Goal: Transaction & Acquisition: Purchase product/service

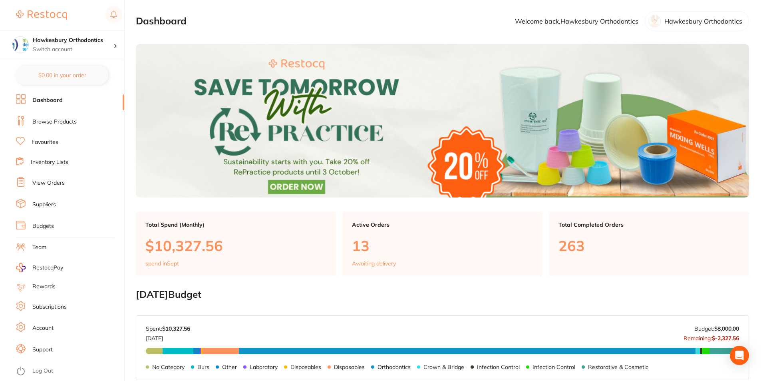
click at [44, 371] on link "Log Out" at bounding box center [42, 371] width 21 height 8
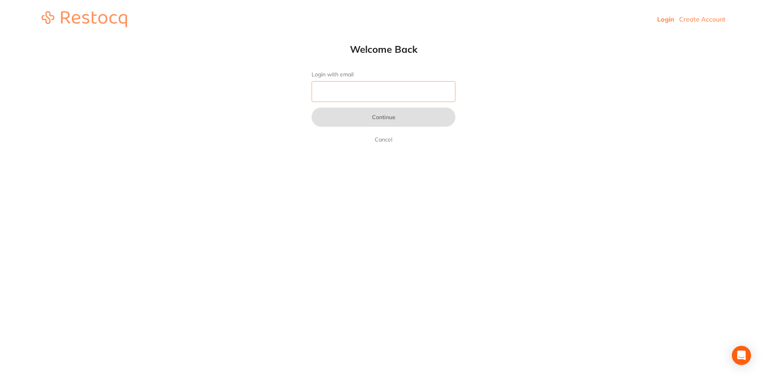
click at [350, 89] on input "Login with email" at bounding box center [384, 91] width 144 height 21
type input "[EMAIL_ADDRESS][DOMAIN_NAME]"
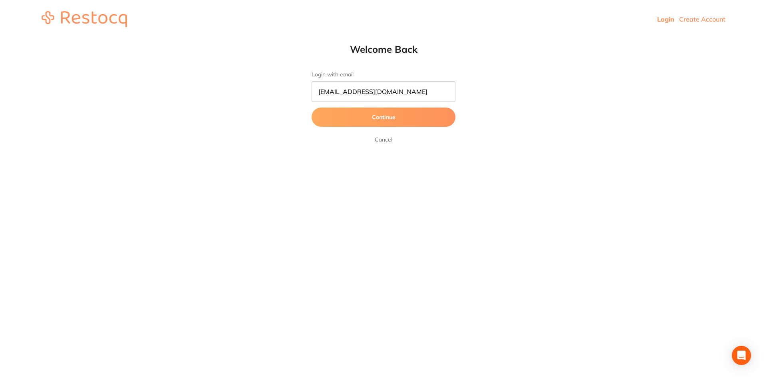
click at [382, 122] on button "Continue" at bounding box center [384, 116] width 144 height 19
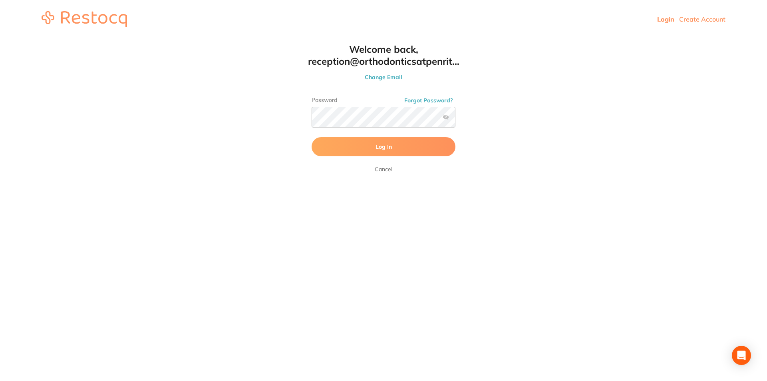
click at [337, 145] on button "Log In" at bounding box center [384, 146] width 144 height 19
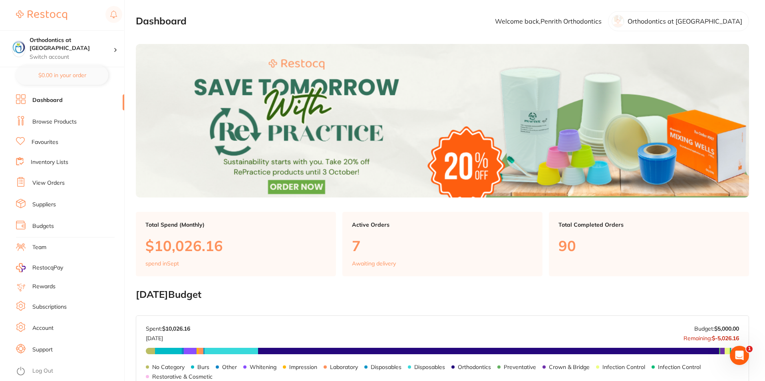
click at [66, 100] on li "Dashboard" at bounding box center [70, 100] width 108 height 12
click at [55, 99] on link "Dashboard" at bounding box center [47, 100] width 30 height 8
click at [63, 120] on link "Browse Products" at bounding box center [54, 122] width 44 height 8
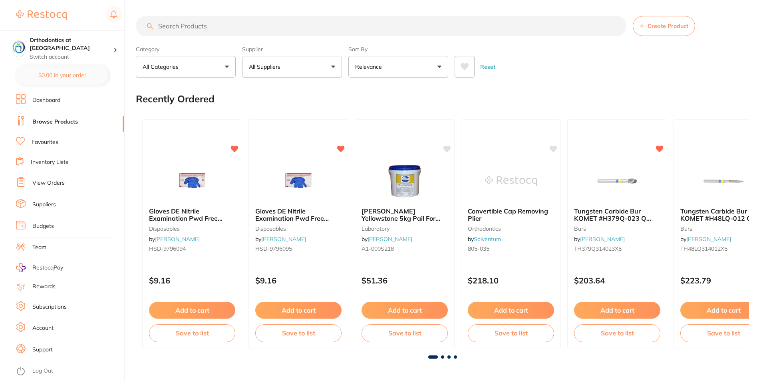
click at [175, 28] on input "search" at bounding box center [381, 26] width 491 height 20
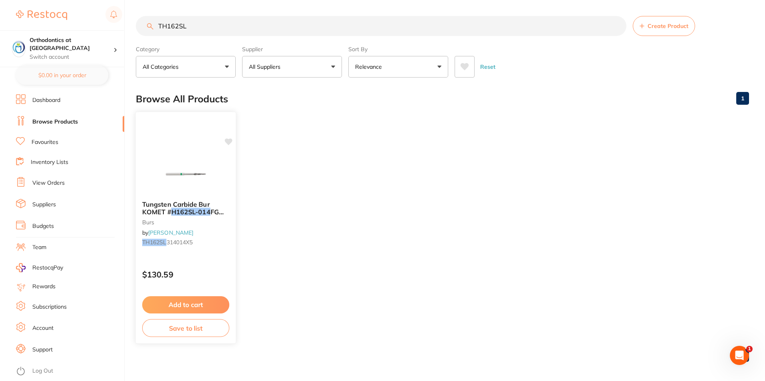
type input "TH162SL"
click at [187, 303] on button "Add to cart" at bounding box center [185, 304] width 87 height 17
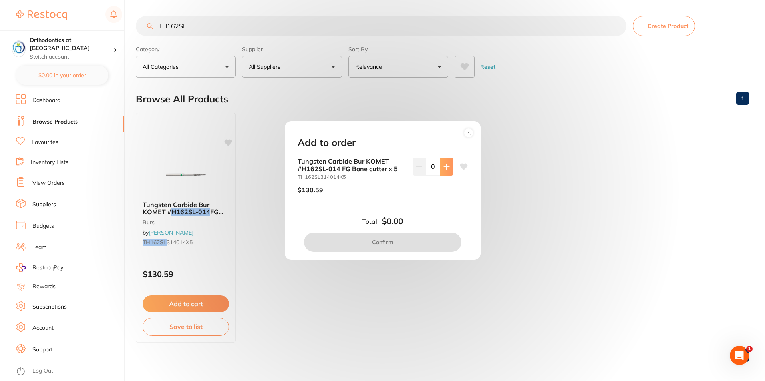
click at [445, 166] on icon at bounding box center [446, 166] width 5 height 5
type input "1"
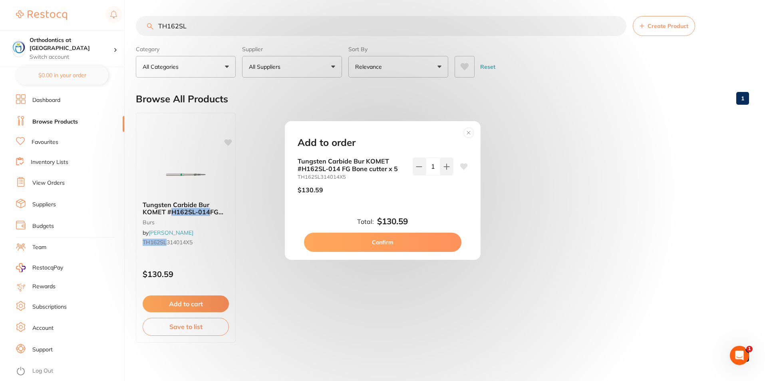
click at [382, 242] on button "Confirm" at bounding box center [382, 242] width 157 height 19
checkbox input "false"
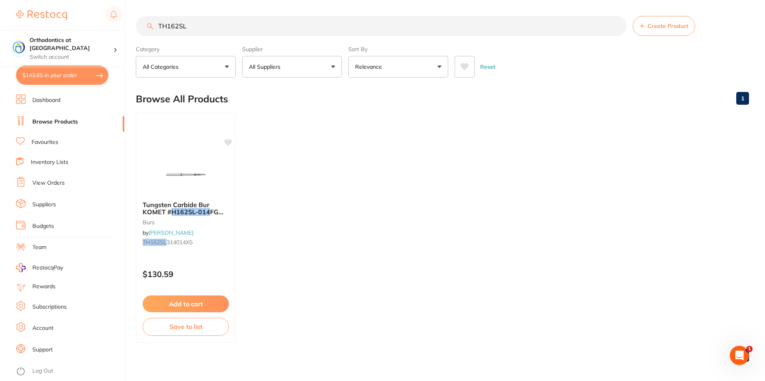
drag, startPoint x: 186, startPoint y: 26, endPoint x: 159, endPoint y: 26, distance: 27.2
click at [159, 26] on input "TH162SL" at bounding box center [381, 26] width 491 height 20
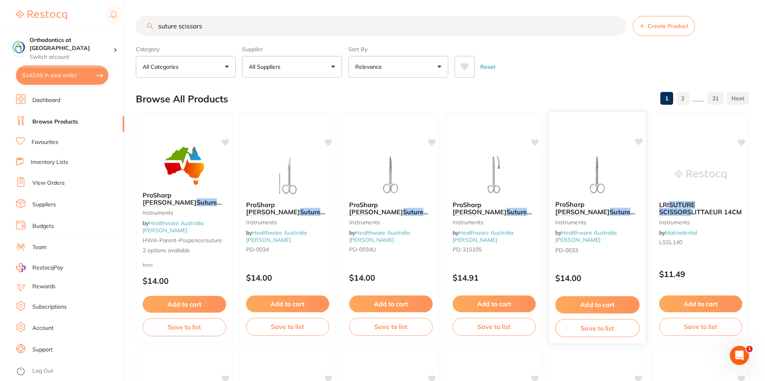
type input "suture scissors"
click at [585, 303] on button "Add to cart" at bounding box center [597, 304] width 84 height 17
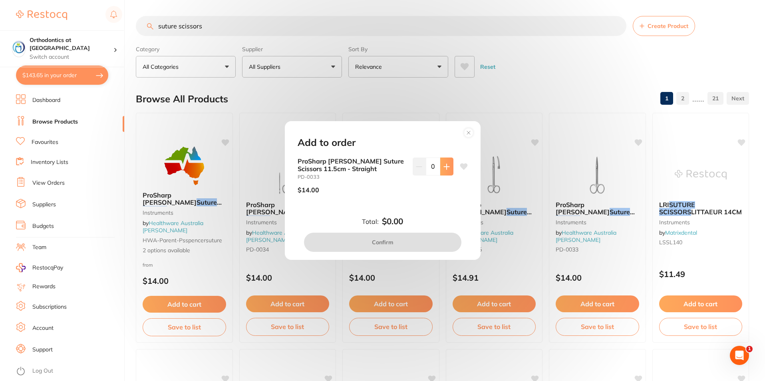
click at [444, 169] on icon at bounding box center [447, 166] width 6 height 6
type input "1"
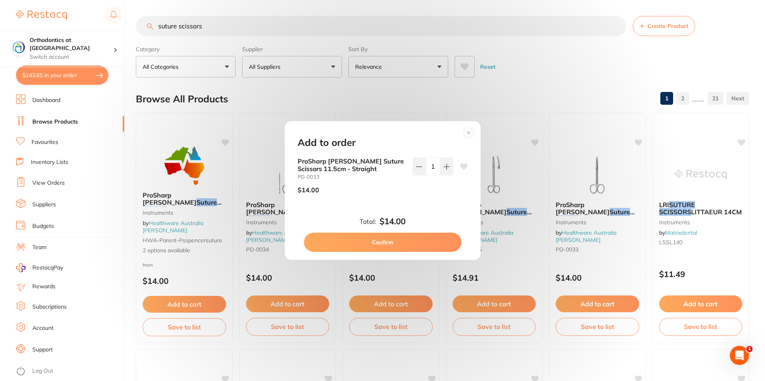
click at [408, 239] on button "Confirm" at bounding box center [382, 242] width 157 height 19
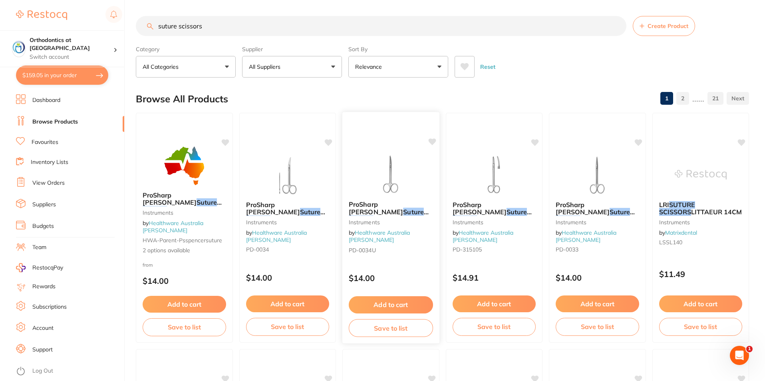
click at [379, 305] on button "Add to cart" at bounding box center [391, 304] width 84 height 17
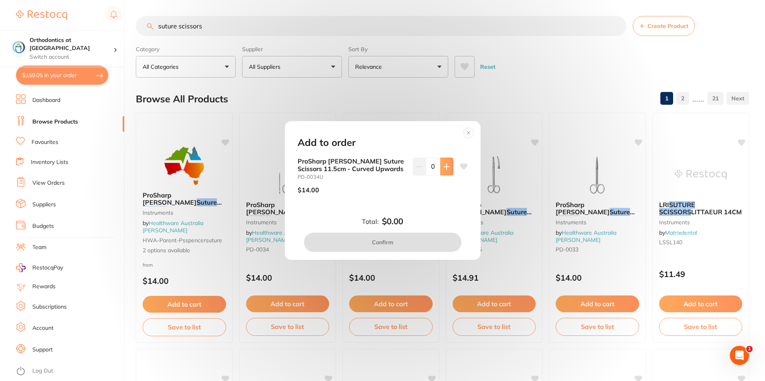
click at [446, 163] on icon at bounding box center [447, 166] width 6 height 6
type input "1"
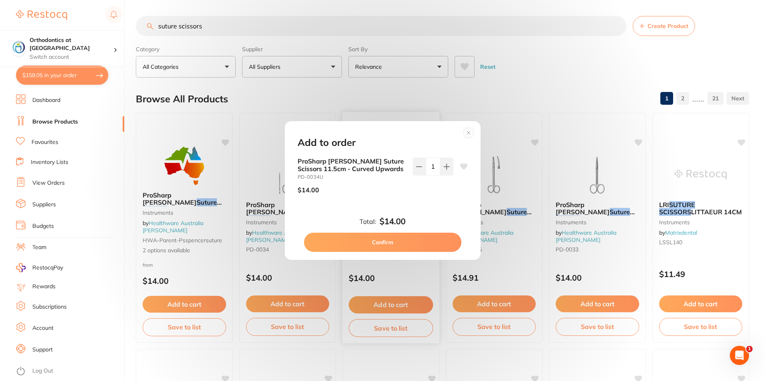
click at [390, 241] on button "Confirm" at bounding box center [382, 242] width 157 height 19
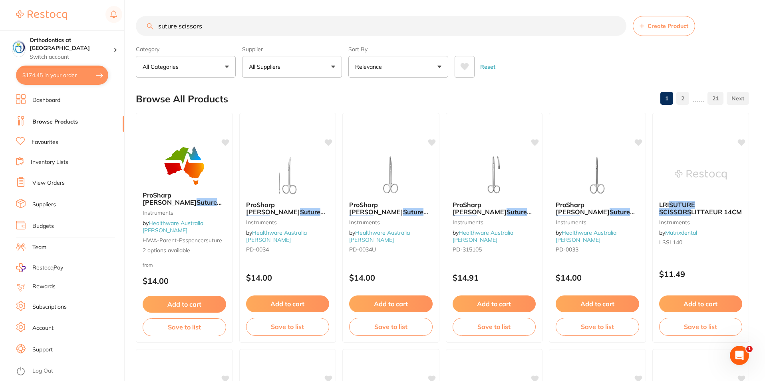
drag, startPoint x: 210, startPoint y: 24, endPoint x: 155, endPoint y: 25, distance: 54.8
click at [155, 25] on input "suture scissors" at bounding box center [381, 26] width 491 height 20
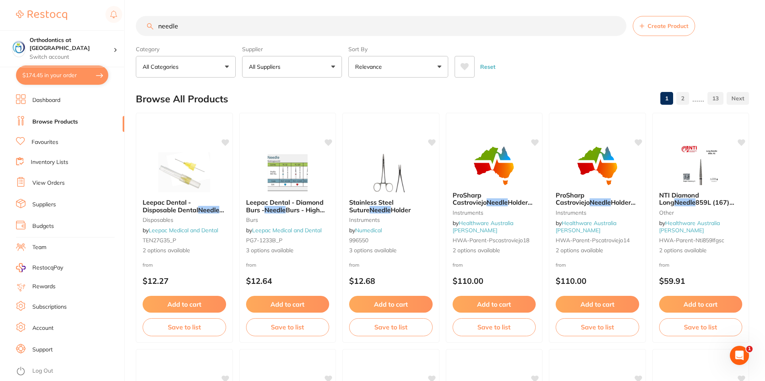
click at [226, 66] on button "All Categories" at bounding box center [186, 67] width 100 height 22
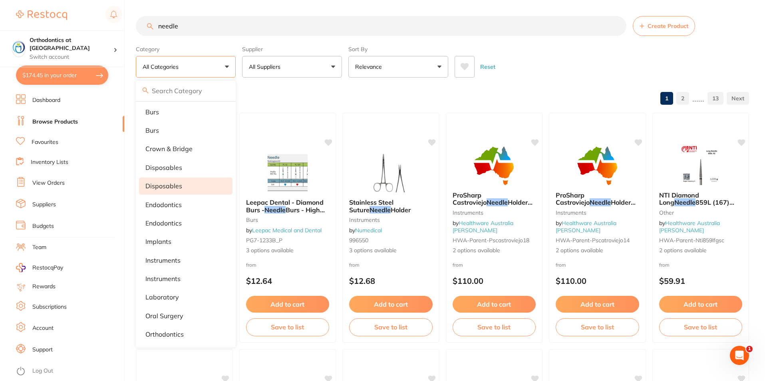
scroll to position [80, 0]
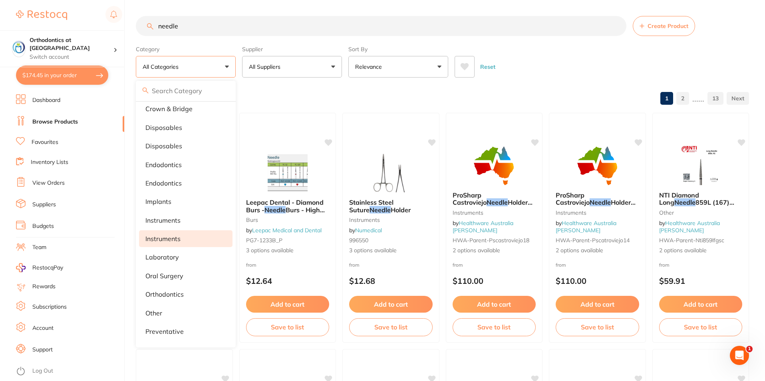
click at [161, 238] on p "Instruments" at bounding box center [162, 238] width 35 height 7
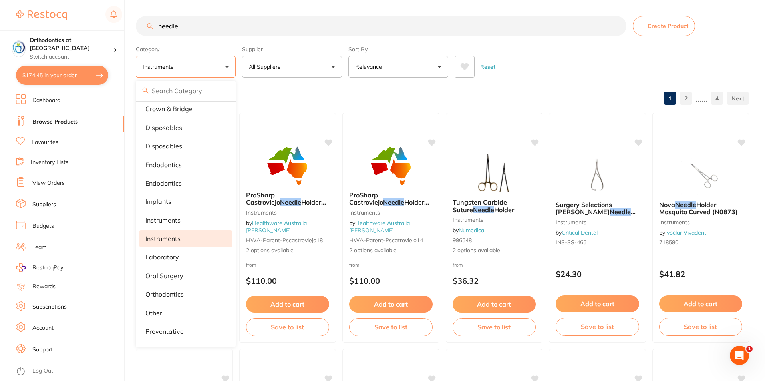
scroll to position [0, 0]
click at [509, 65] on div "Reset" at bounding box center [599, 64] width 288 height 28
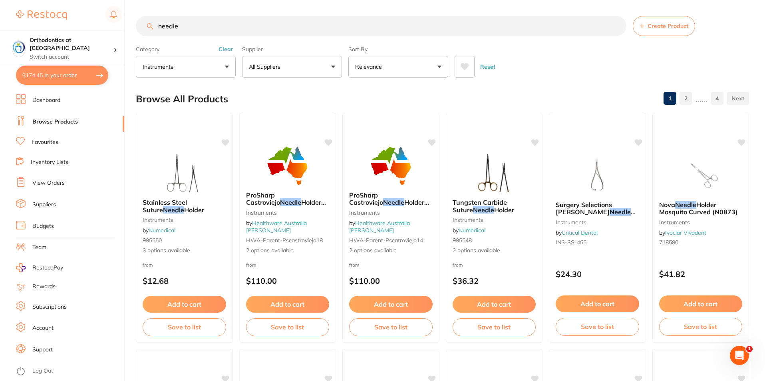
drag, startPoint x: 182, startPoint y: 27, endPoint x: 157, endPoint y: 25, distance: 24.9
click at [157, 25] on input "needle" at bounding box center [381, 26] width 491 height 20
click at [555, 60] on div "Reset" at bounding box center [599, 64] width 288 height 28
click at [183, 28] on input "needle" at bounding box center [381, 26] width 491 height 20
type input "n"
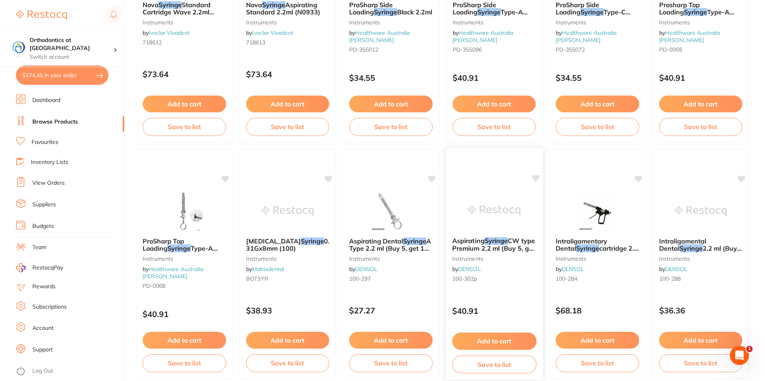
scroll to position [40, 0]
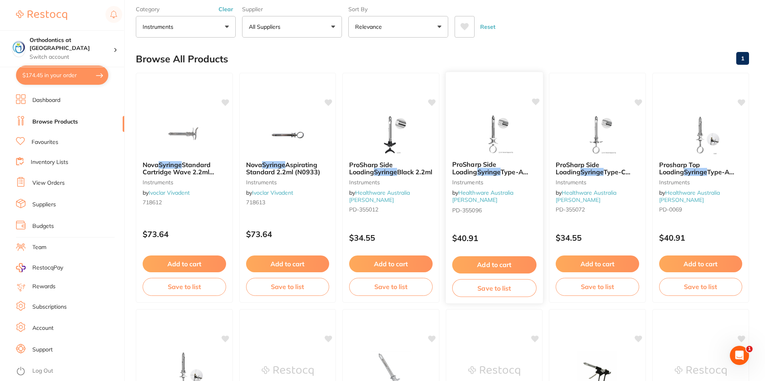
type input "syringe"
click at [479, 264] on button "Add to cart" at bounding box center [494, 264] width 84 height 17
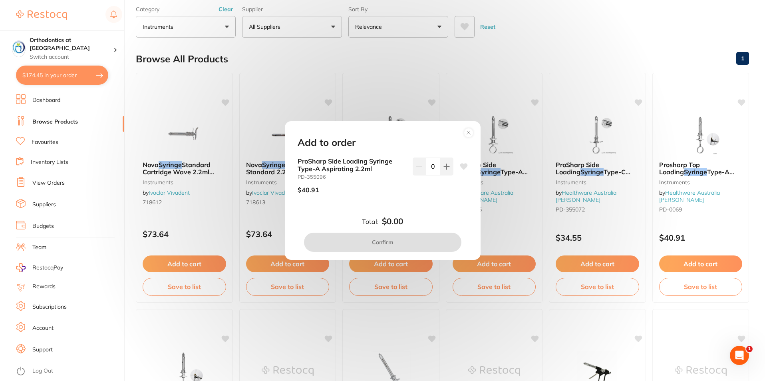
scroll to position [0, 0]
click at [444, 167] on icon at bounding box center [446, 166] width 5 height 5
type input "1"
click at [376, 241] on button "Confirm" at bounding box center [382, 242] width 157 height 19
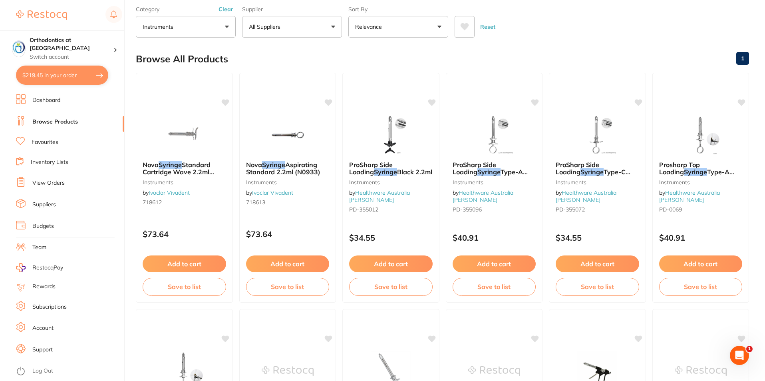
click at [603, 48] on div "Browse All Products 1" at bounding box center [442, 59] width 613 height 27
click at [82, 88] on section "Orthodontics at Penrith Switch account Orthodontics at Penrith $219.45 in your …" at bounding box center [62, 190] width 125 height 381
click at [76, 78] on button "$219.45 in your order" at bounding box center [62, 75] width 92 height 19
checkbox input "true"
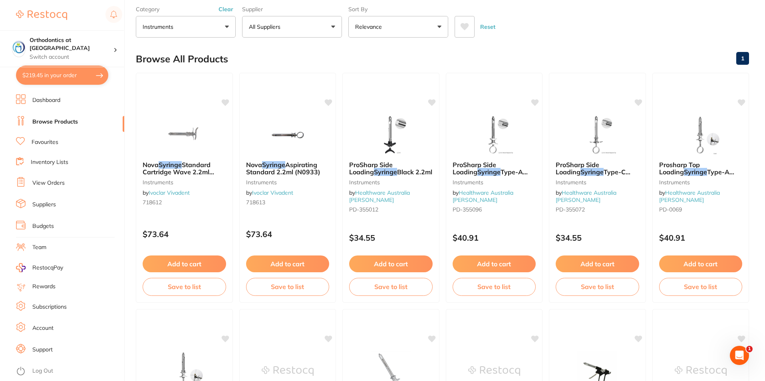
checkbox input "true"
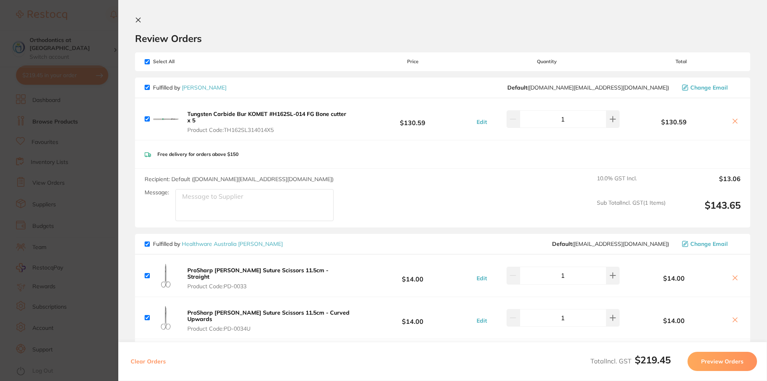
click at [138, 20] on icon at bounding box center [138, 20] width 4 height 4
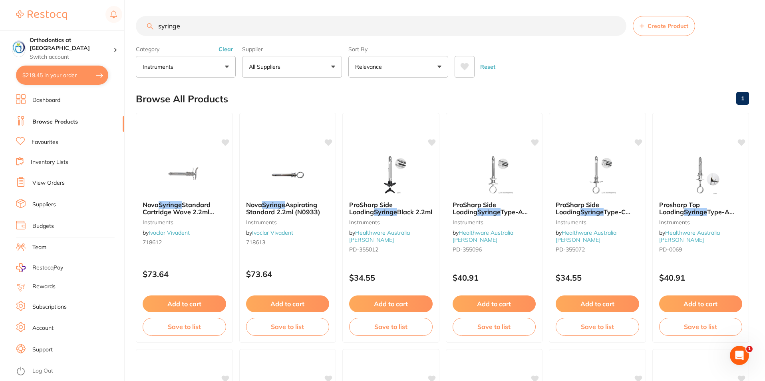
drag, startPoint x: 172, startPoint y: 28, endPoint x: 156, endPoint y: 27, distance: 16.0
click at [156, 27] on input "syringe" at bounding box center [381, 26] width 491 height 20
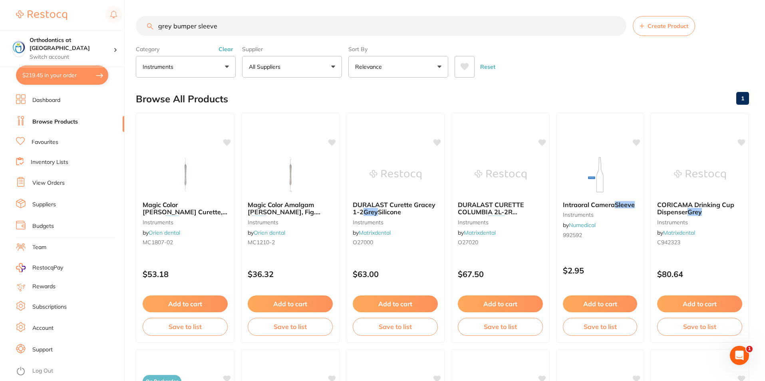
type input "grey bumper sleeve"
click at [227, 67] on button "Instruments" at bounding box center [186, 67] width 100 height 22
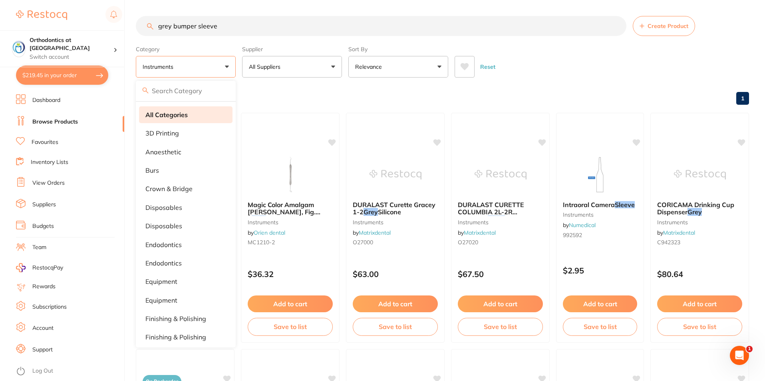
click at [189, 116] on li "All Categories" at bounding box center [186, 114] width 94 height 17
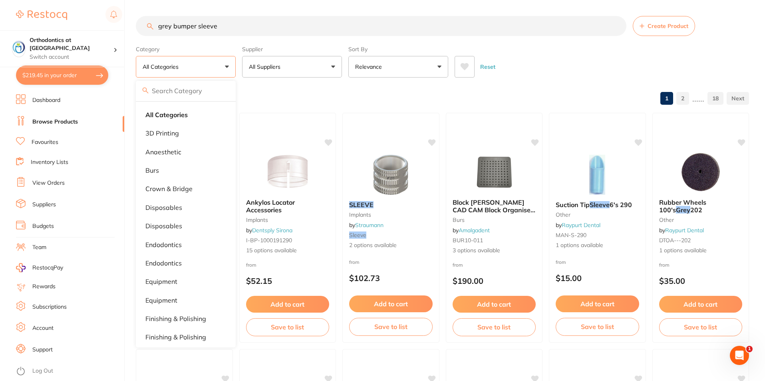
click at [580, 66] on div "Reset" at bounding box center [599, 64] width 288 height 28
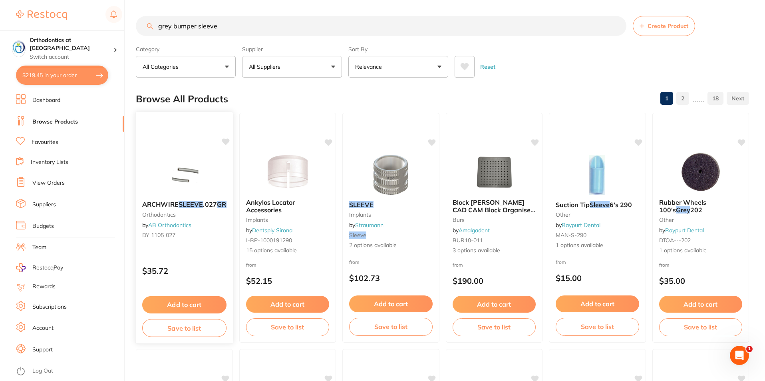
click at [187, 204] on em "SLEEVE" at bounding box center [191, 204] width 25 height 8
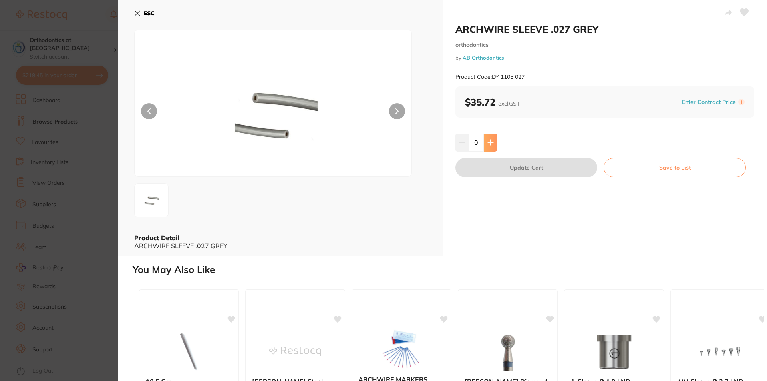
click at [490, 140] on icon at bounding box center [491, 142] width 6 height 6
type input "1"
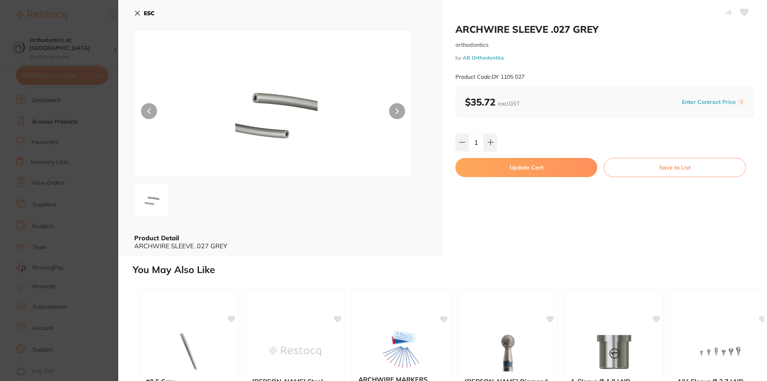
click at [521, 173] on button "Update Cart" at bounding box center [527, 167] width 142 height 19
checkbox input "false"
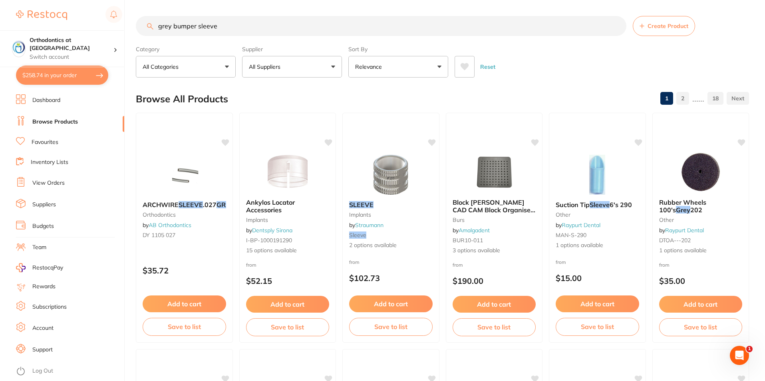
drag, startPoint x: 220, startPoint y: 28, endPoint x: 141, endPoint y: 30, distance: 79.1
click at [153, 27] on input "grey bumper sleeve" at bounding box center [381, 26] width 491 height 20
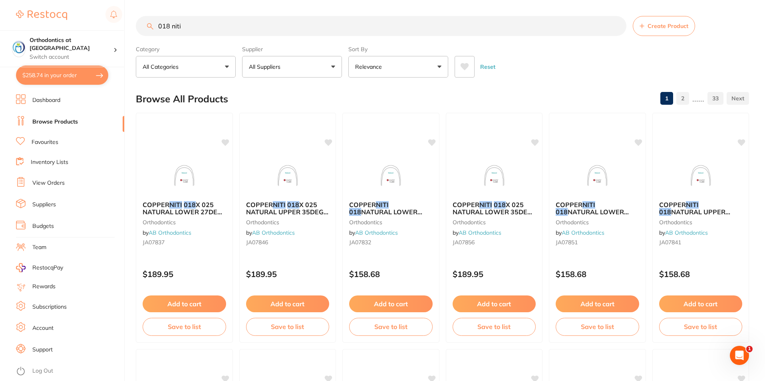
type input "018 niti"
click at [333, 68] on button "All Suppliers" at bounding box center [292, 67] width 100 height 22
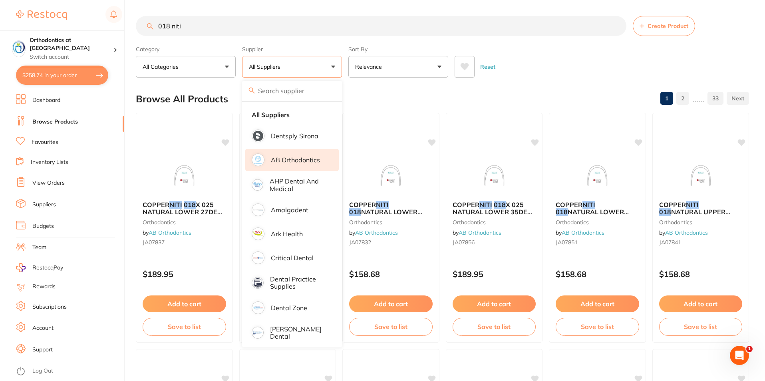
click at [287, 161] on p "AB Orthodontics" at bounding box center [295, 159] width 49 height 7
click at [514, 50] on div "Reset" at bounding box center [599, 64] width 288 height 28
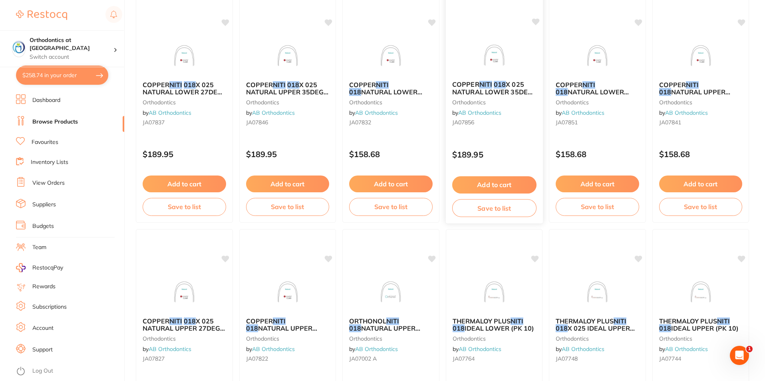
scroll to position [160, 0]
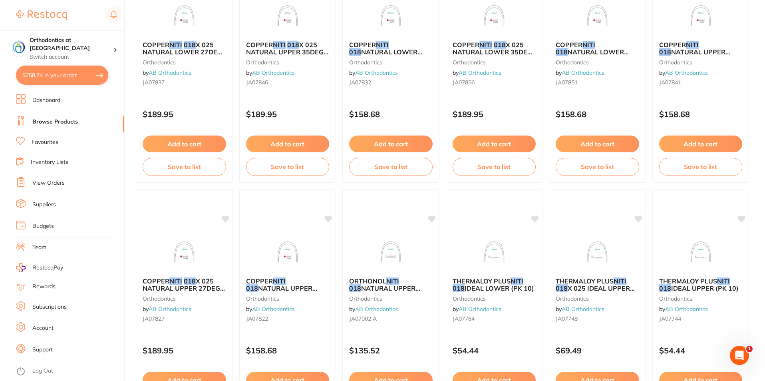
click at [51, 142] on link "Favourites" at bounding box center [45, 142] width 27 height 8
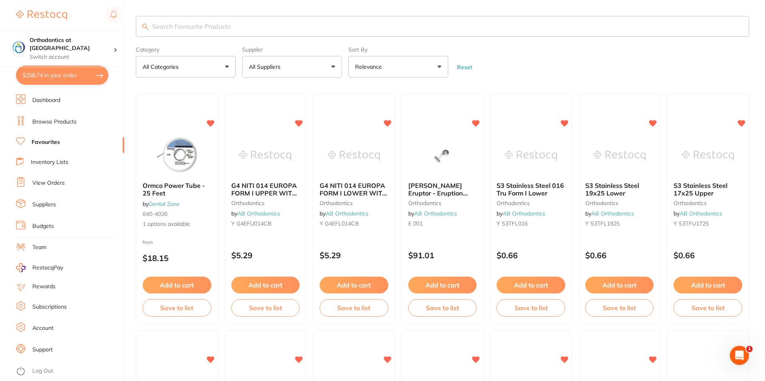
click at [166, 26] on input "search" at bounding box center [442, 26] width 613 height 21
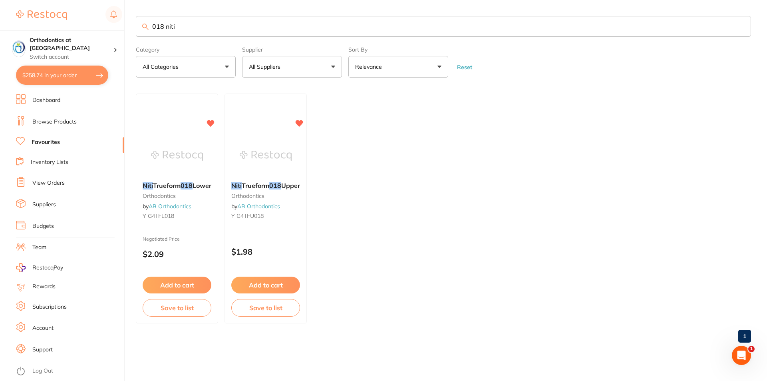
type input "018 niti"
click at [185, 281] on button "Add to cart" at bounding box center [177, 285] width 70 height 17
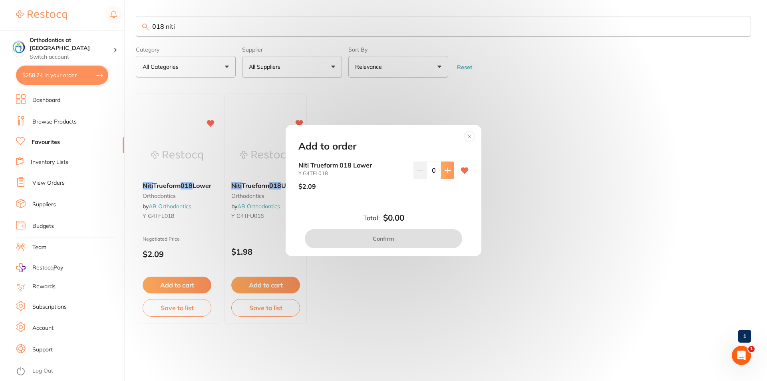
click at [451, 171] on button at bounding box center [447, 170] width 13 height 18
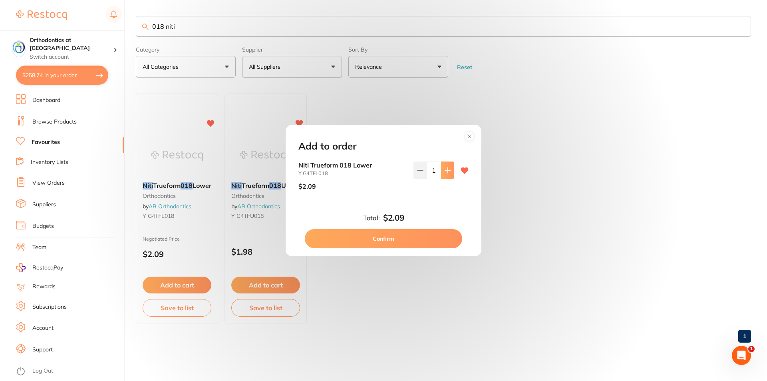
click at [448, 169] on icon at bounding box center [448, 170] width 6 height 6
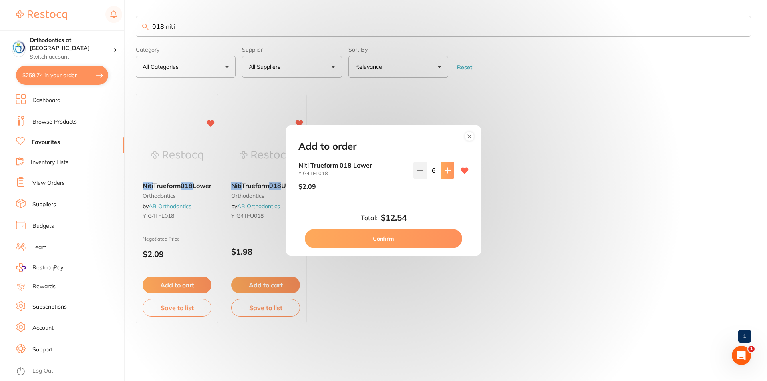
click at [448, 169] on icon at bounding box center [448, 170] width 6 height 6
click at [447, 168] on icon at bounding box center [448, 170] width 6 height 6
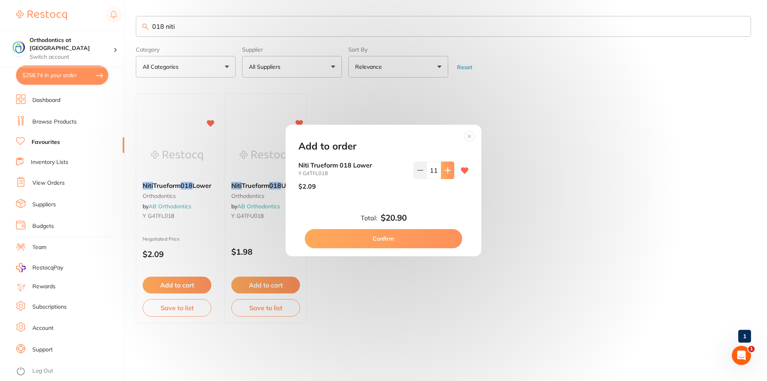
click at [447, 168] on icon at bounding box center [448, 170] width 6 height 6
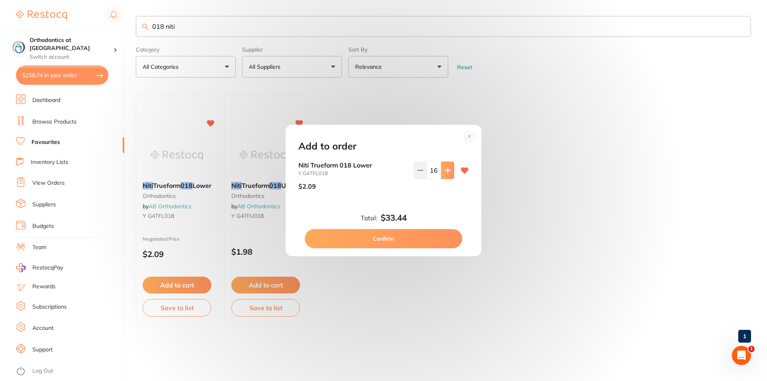
click at [447, 168] on icon at bounding box center [448, 170] width 6 height 6
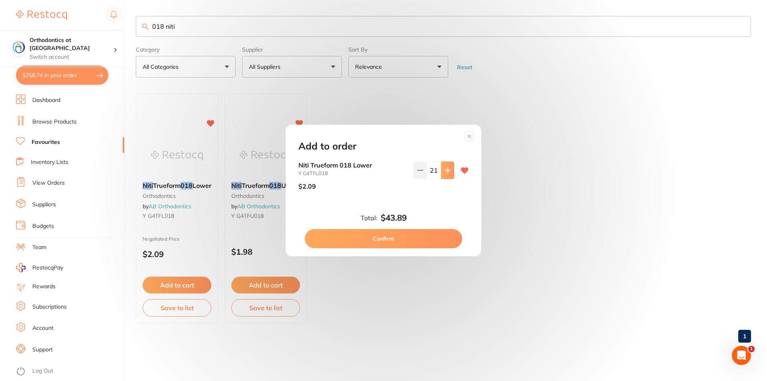
click at [447, 168] on icon at bounding box center [448, 170] width 6 height 6
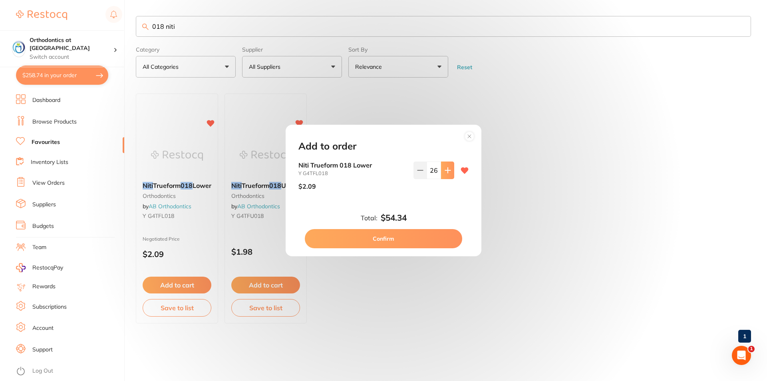
click at [447, 168] on icon at bounding box center [448, 170] width 6 height 6
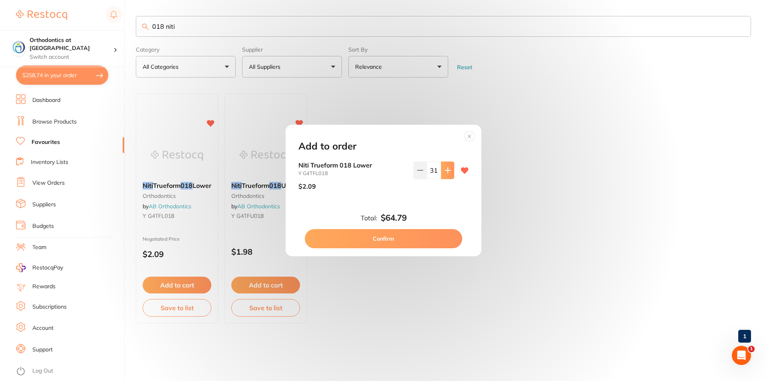
click at [447, 168] on icon at bounding box center [448, 170] width 6 height 6
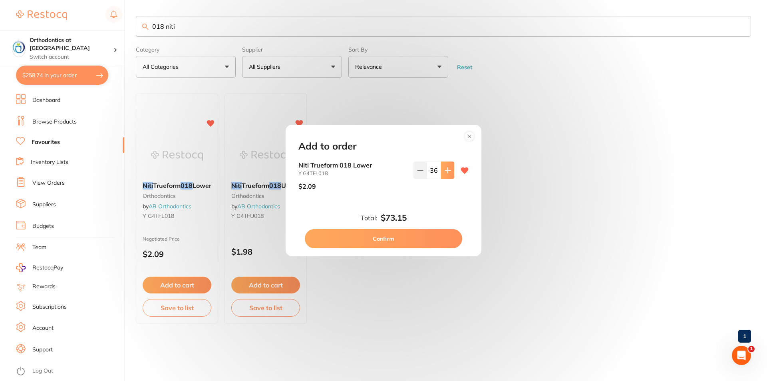
click at [447, 168] on icon at bounding box center [448, 170] width 6 height 6
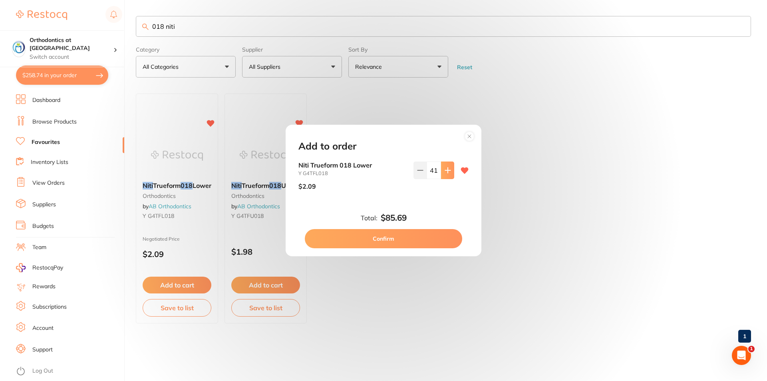
click at [447, 168] on icon at bounding box center [448, 170] width 6 height 6
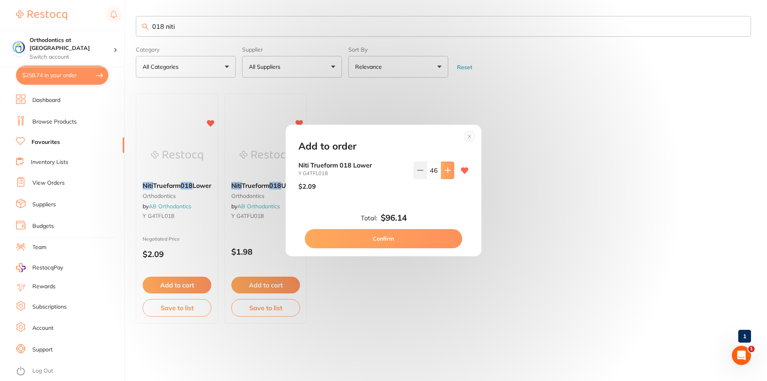
click at [447, 168] on icon at bounding box center [448, 170] width 6 height 6
type input "50"
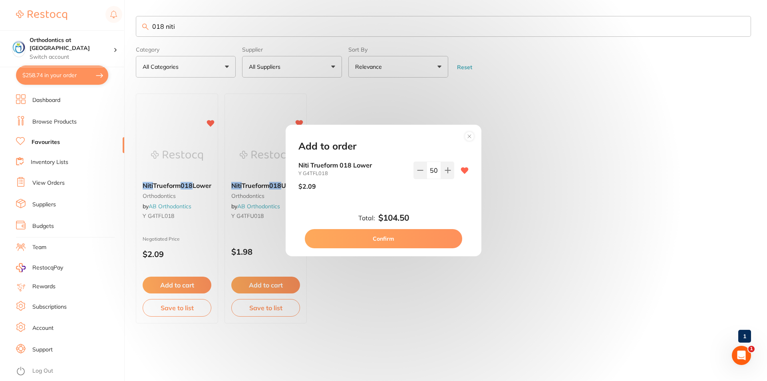
click at [394, 238] on button "Confirm" at bounding box center [383, 238] width 157 height 19
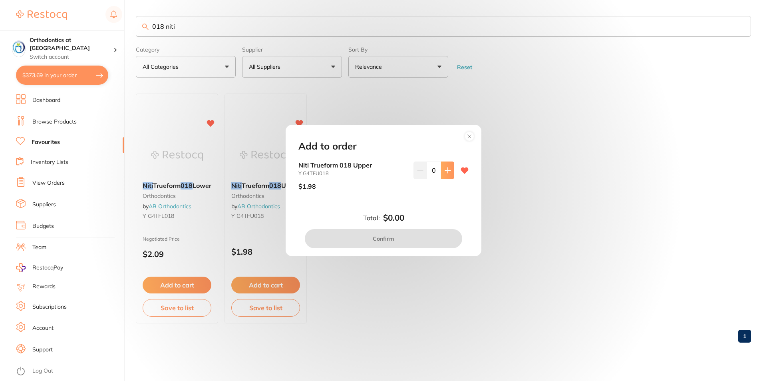
click at [450, 169] on button at bounding box center [447, 170] width 13 height 18
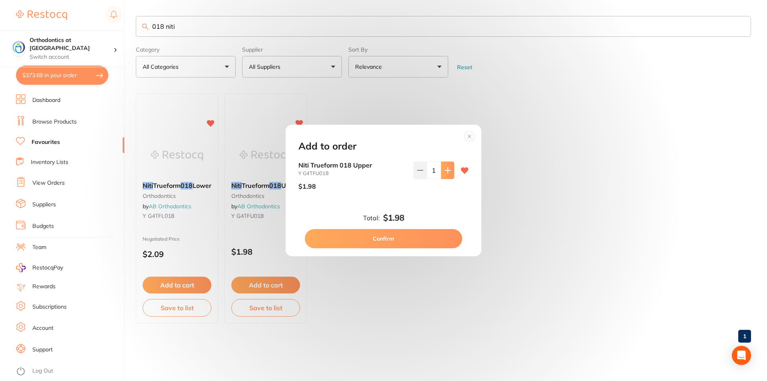
click at [450, 169] on button at bounding box center [447, 170] width 13 height 18
click at [449, 168] on button at bounding box center [447, 170] width 13 height 18
click at [449, 168] on icon at bounding box center [448, 170] width 6 height 6
click at [448, 168] on icon at bounding box center [448, 170] width 6 height 6
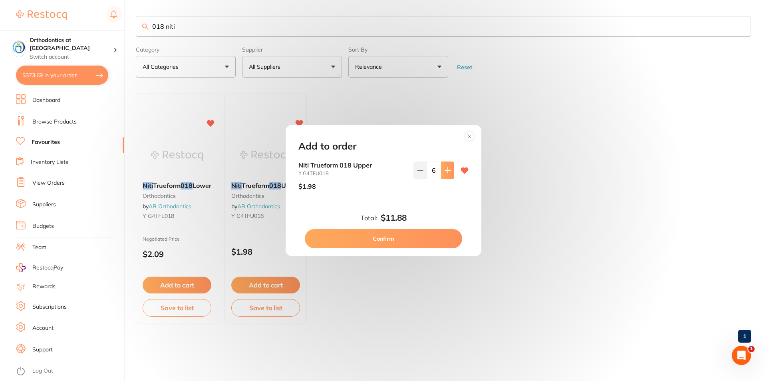
click at [448, 168] on icon at bounding box center [448, 170] width 6 height 6
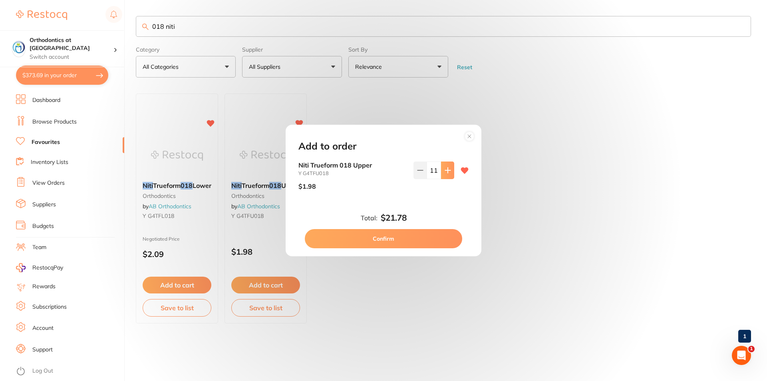
click at [448, 167] on icon at bounding box center [448, 170] width 6 height 6
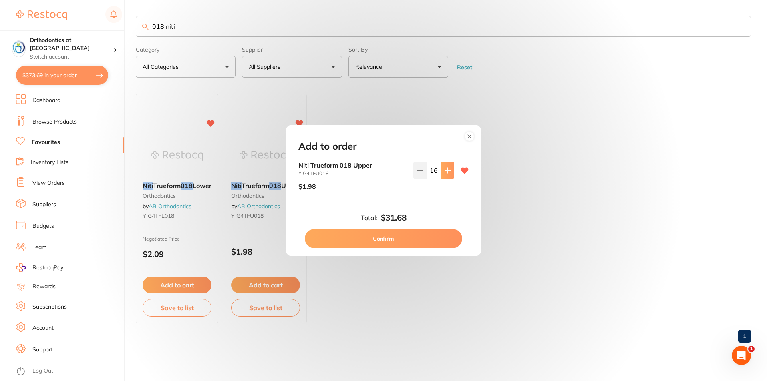
click at [448, 167] on icon at bounding box center [448, 170] width 6 height 6
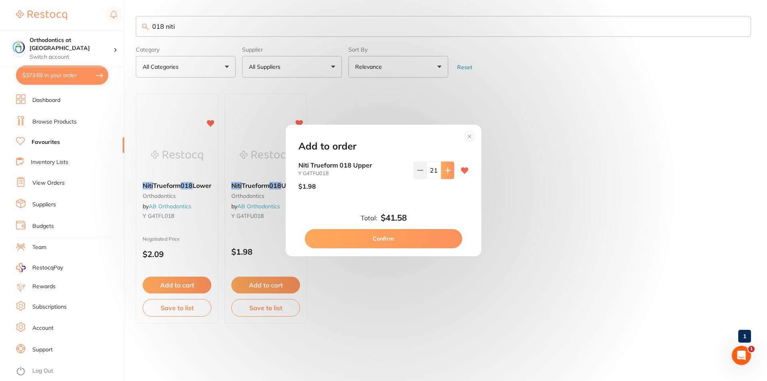
click at [448, 167] on icon at bounding box center [448, 170] width 6 height 6
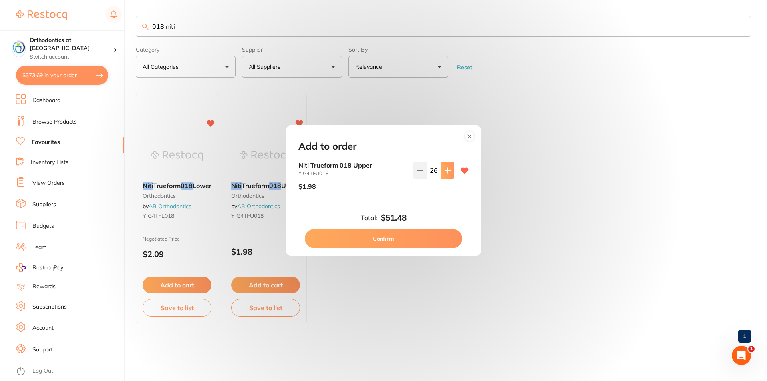
click at [448, 167] on icon at bounding box center [448, 170] width 6 height 6
click at [447, 167] on icon at bounding box center [448, 170] width 6 height 6
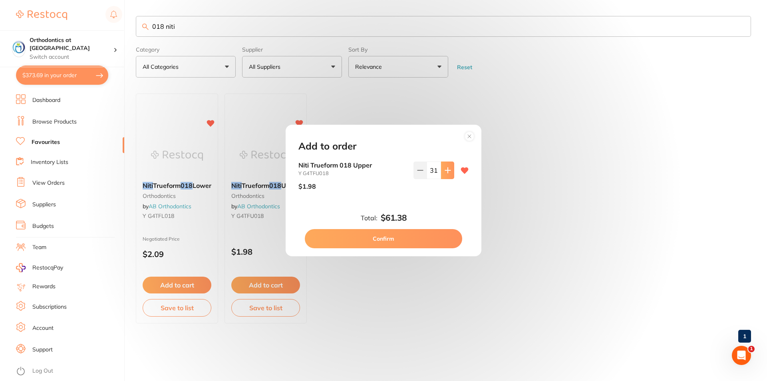
click at [447, 167] on icon at bounding box center [448, 170] width 6 height 6
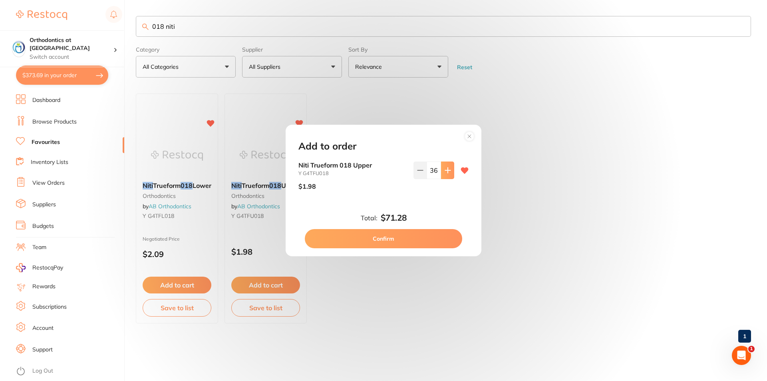
click at [447, 167] on icon at bounding box center [448, 170] width 6 height 6
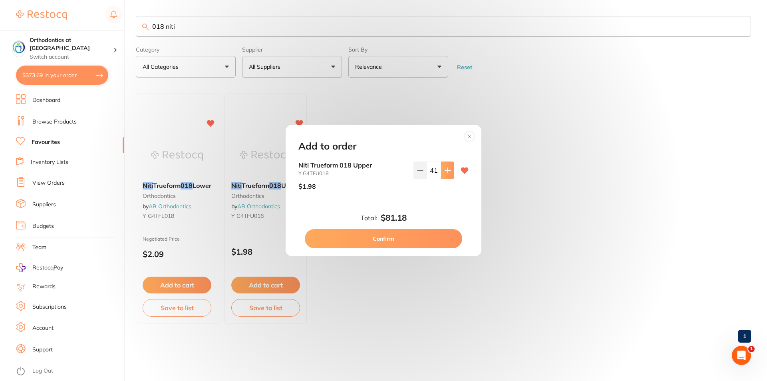
click at [447, 167] on icon at bounding box center [448, 170] width 6 height 6
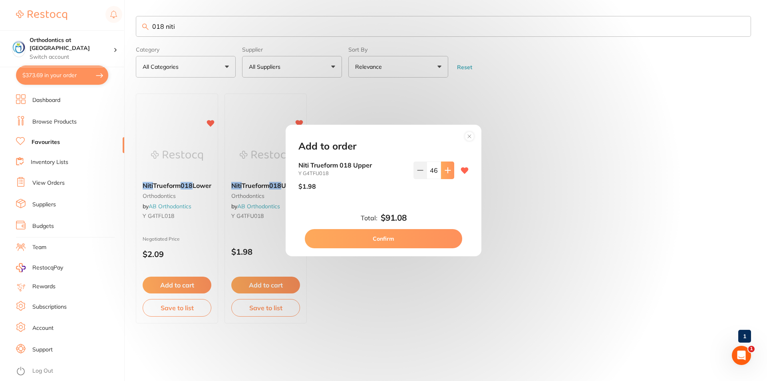
click at [447, 167] on icon at bounding box center [448, 170] width 6 height 6
type input "50"
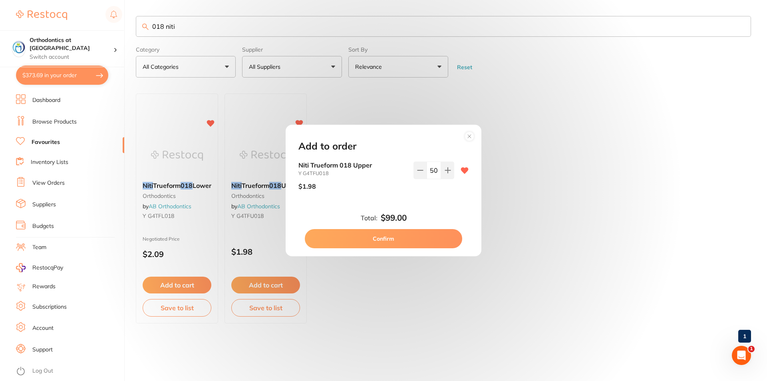
click at [390, 238] on button "Confirm" at bounding box center [383, 238] width 157 height 19
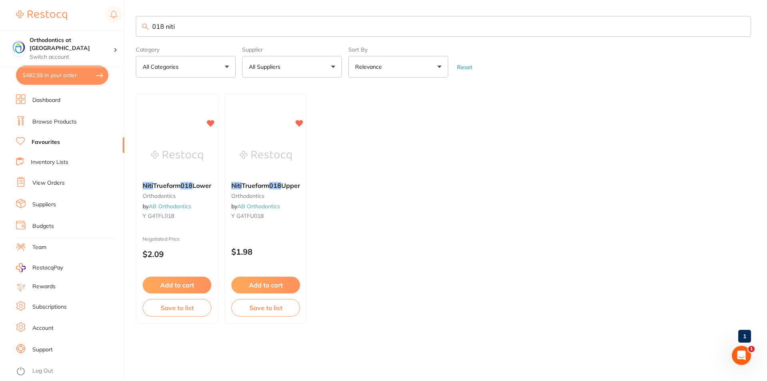
click at [71, 122] on link "Browse Products" at bounding box center [54, 122] width 44 height 8
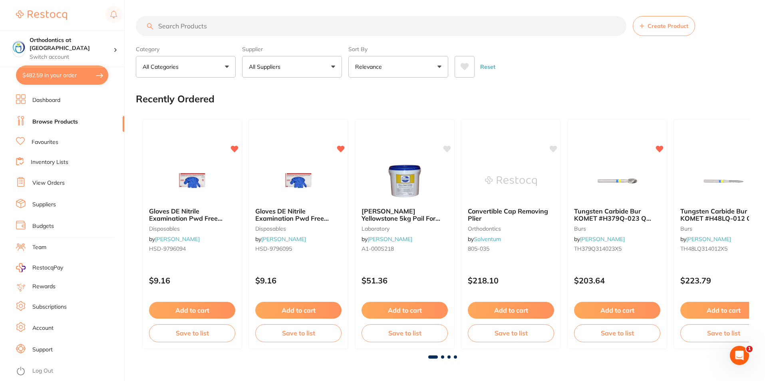
click at [53, 141] on link "Favourites" at bounding box center [45, 142] width 27 height 8
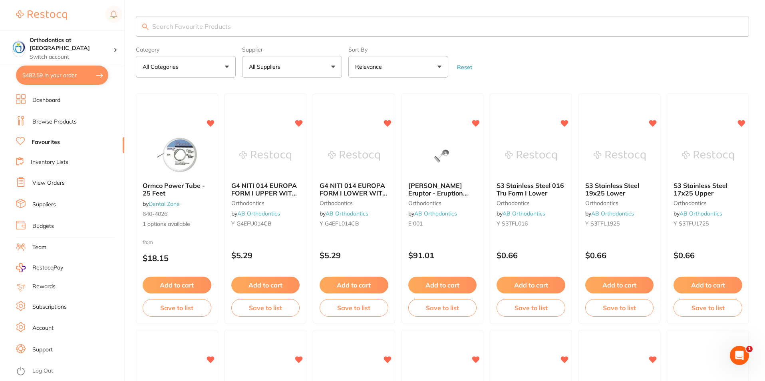
click at [176, 25] on input "search" at bounding box center [442, 26] width 613 height 21
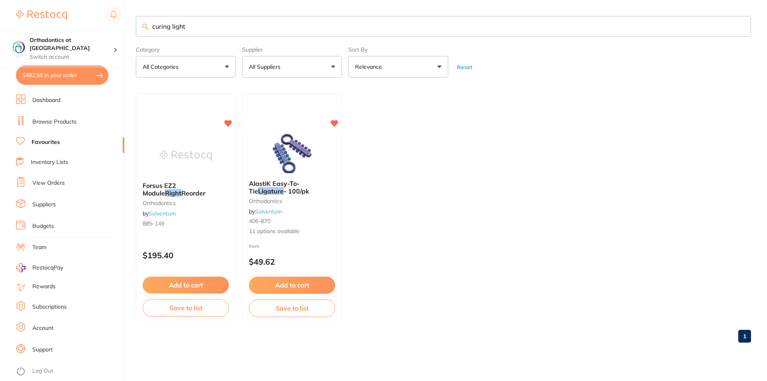
type input "curing light"
click at [55, 119] on link "Browse Products" at bounding box center [54, 122] width 44 height 8
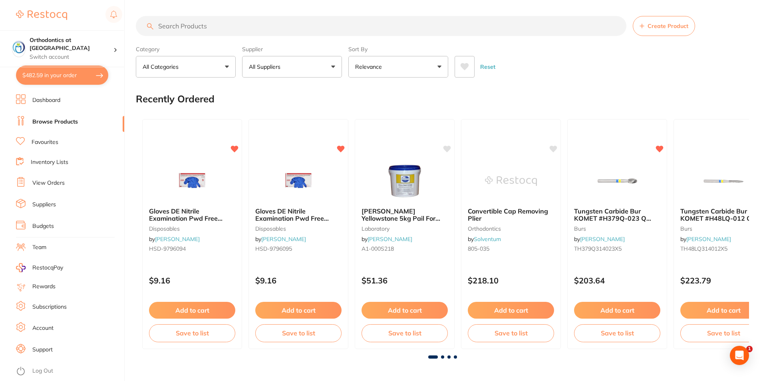
click at [201, 27] on input "search" at bounding box center [381, 26] width 491 height 20
click at [199, 25] on input "search" at bounding box center [381, 26] width 491 height 20
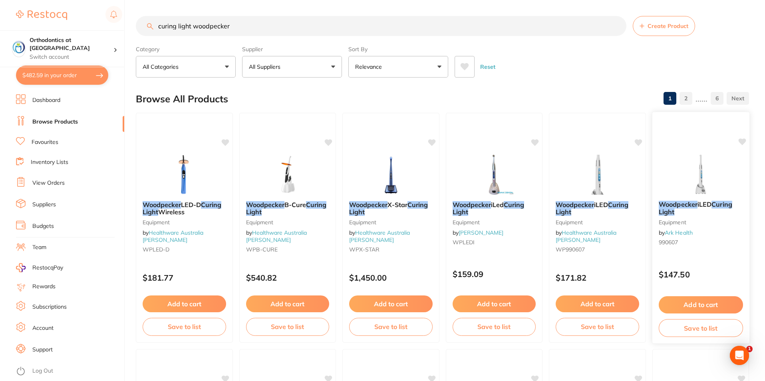
type input "curing light woodpecker"
click at [687, 203] on em "Woodpecker" at bounding box center [678, 204] width 39 height 8
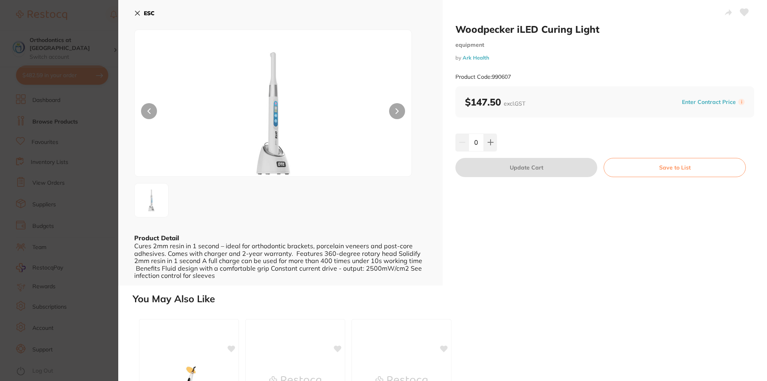
click at [136, 15] on icon at bounding box center [137, 13] width 4 height 4
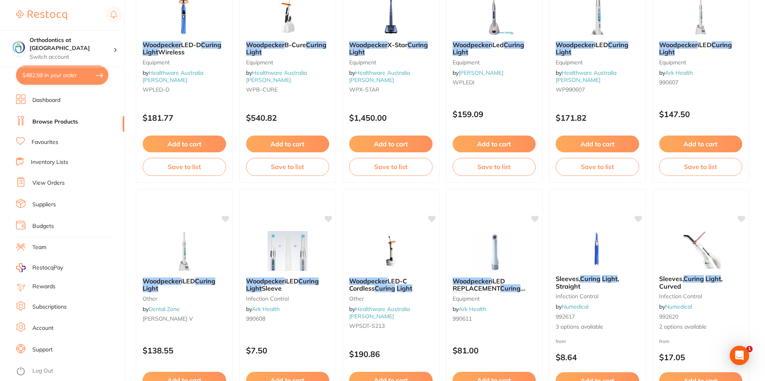
scroll to position [200, 0]
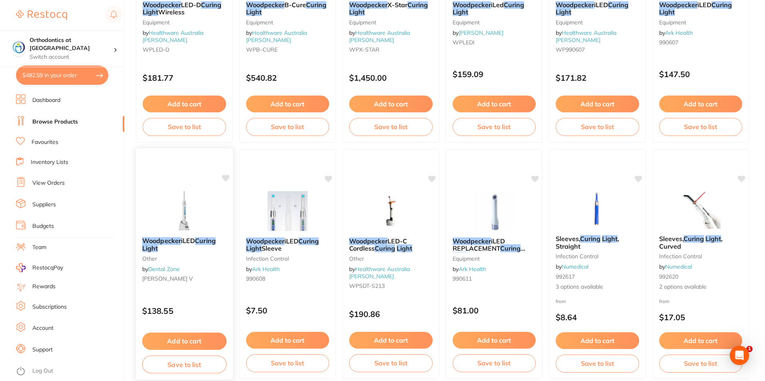
click at [169, 343] on button "Add to cart" at bounding box center [184, 340] width 84 height 17
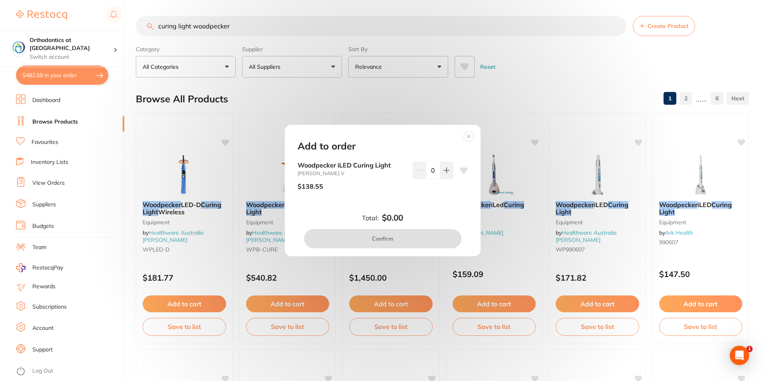
scroll to position [0, 0]
click at [470, 136] on circle at bounding box center [468, 135] width 9 height 9
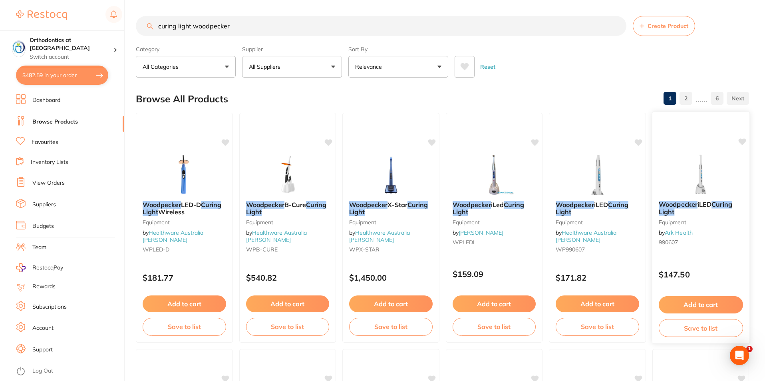
click at [689, 303] on button "Add to cart" at bounding box center [701, 304] width 84 height 17
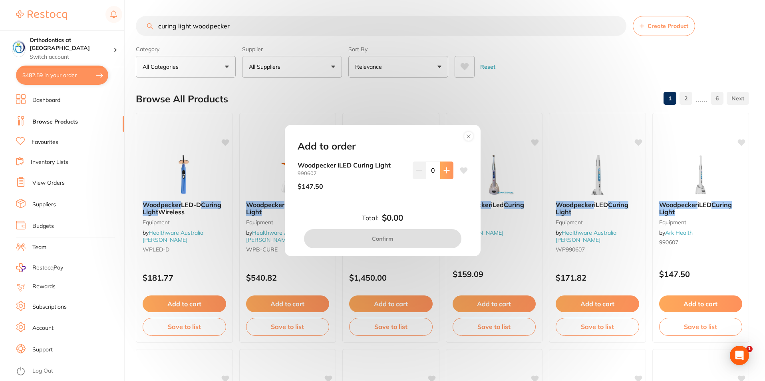
click at [444, 167] on icon at bounding box center [447, 170] width 6 height 6
type input "1"
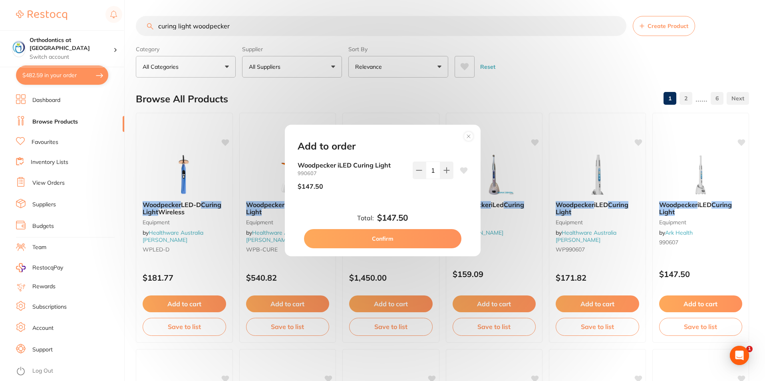
click at [470, 135] on icon at bounding box center [468, 136] width 3 height 3
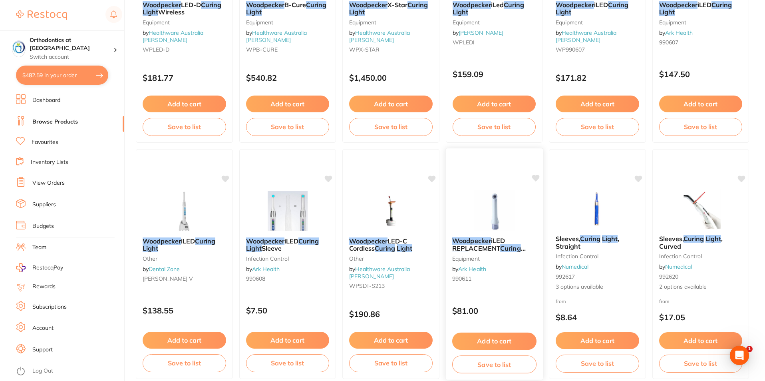
scroll to position [240, 0]
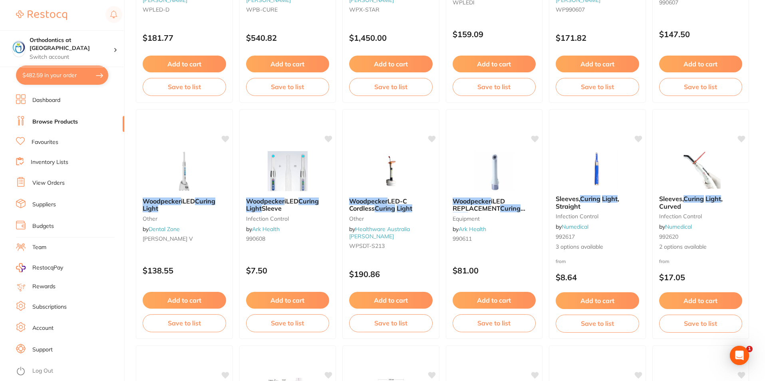
click at [487, 192] on div "Woodpecker iLED REPLACEMENT Curing Light Tip equipment by Ark Health 990611" at bounding box center [494, 221] width 96 height 60
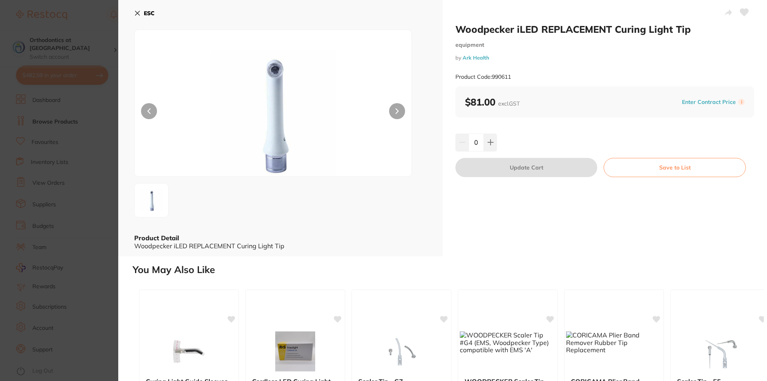
click at [484, 203] on div "Woodpecker iLED REPLACEMENT Curing Light Tip equipment by Ark Health Product Co…" at bounding box center [605, 128] width 324 height 256
click at [135, 14] on icon at bounding box center [137, 13] width 6 height 6
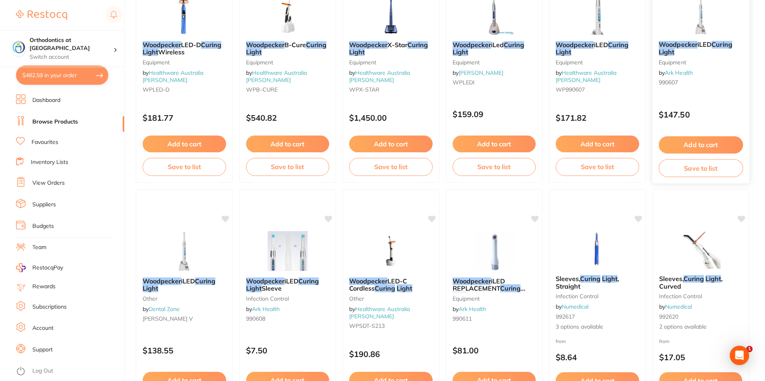
scroll to position [120, 0]
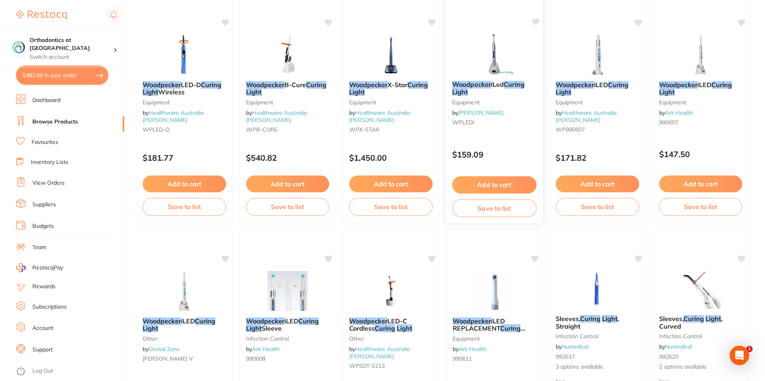
click at [482, 178] on button "Add to cart" at bounding box center [494, 184] width 84 height 17
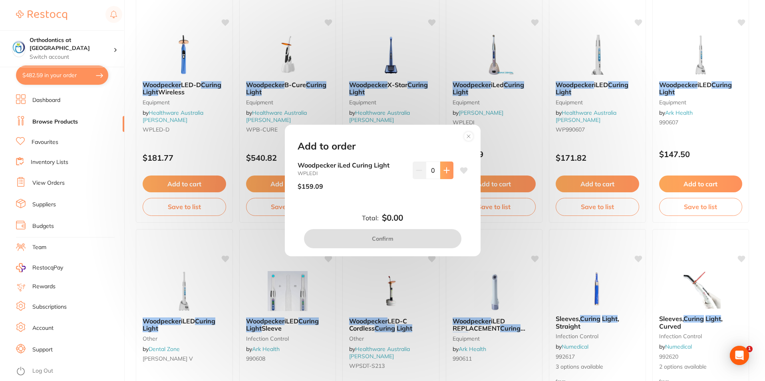
scroll to position [0, 0]
click at [444, 168] on icon at bounding box center [447, 170] width 6 height 6
type input "1"
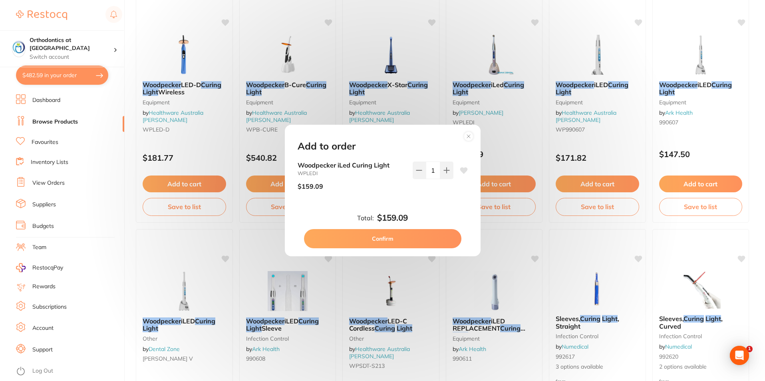
click at [469, 135] on circle at bounding box center [468, 135] width 9 height 9
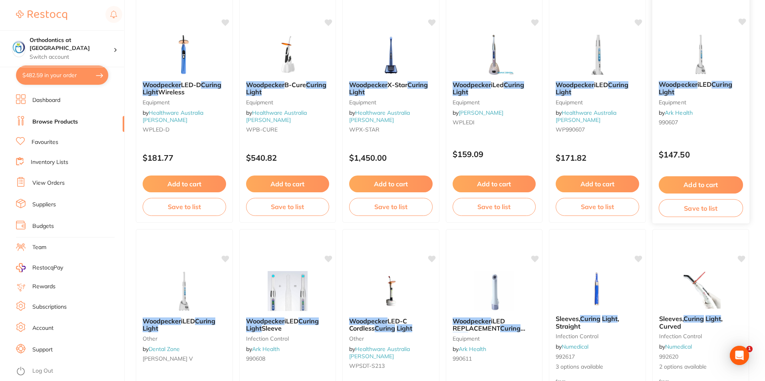
click at [703, 183] on button "Add to cart" at bounding box center [701, 184] width 84 height 17
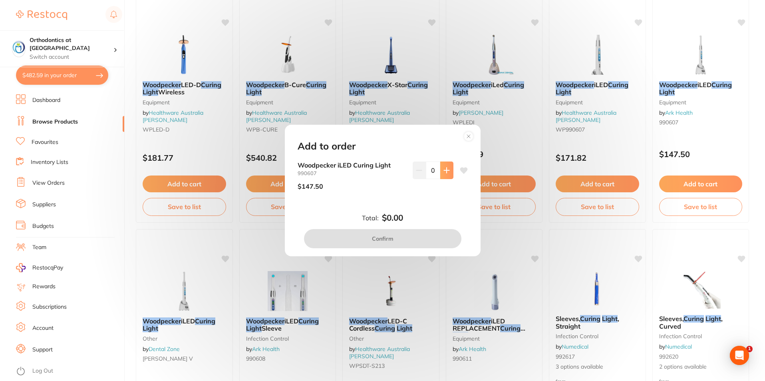
click at [441, 171] on button at bounding box center [446, 170] width 13 height 18
type input "1"
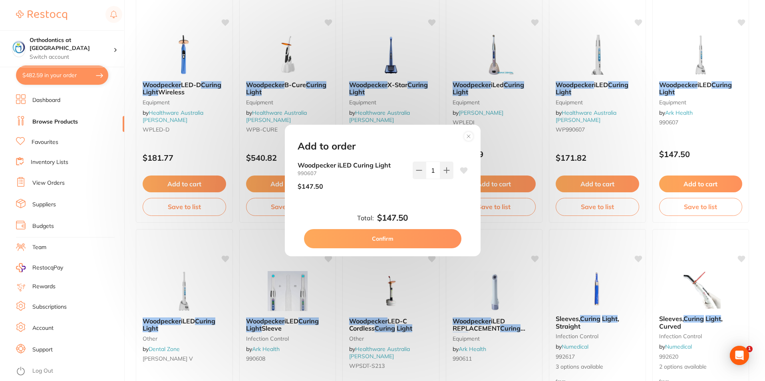
click at [389, 241] on button "Confirm" at bounding box center [382, 238] width 157 height 19
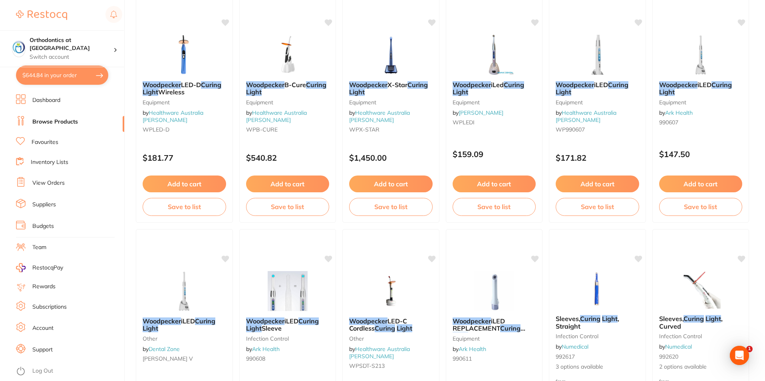
click at [52, 143] on link "Favourites" at bounding box center [45, 142] width 27 height 8
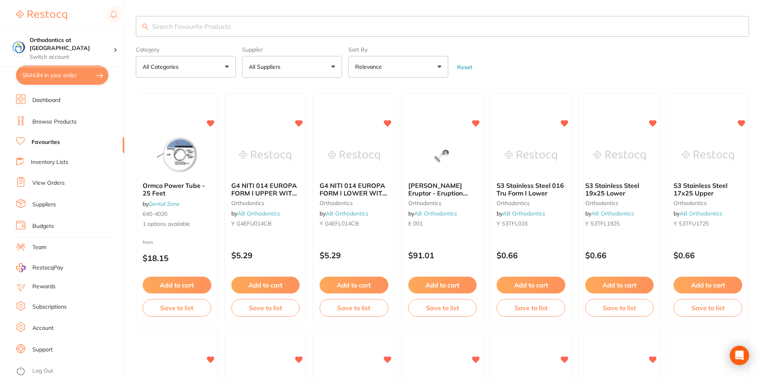
click at [193, 22] on input "search" at bounding box center [442, 26] width 613 height 21
type input "a"
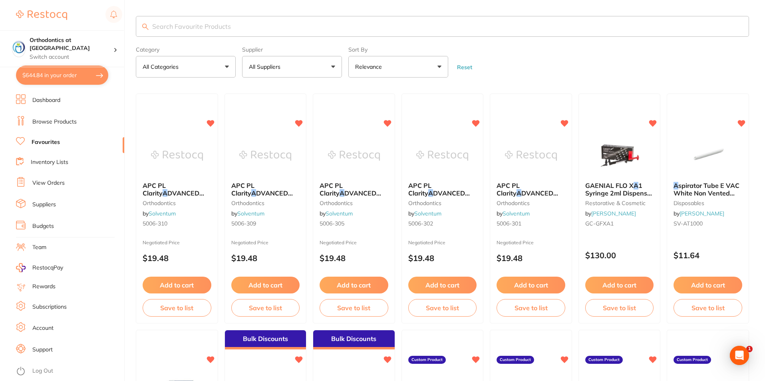
click at [333, 66] on button "All Suppliers" at bounding box center [292, 67] width 100 height 22
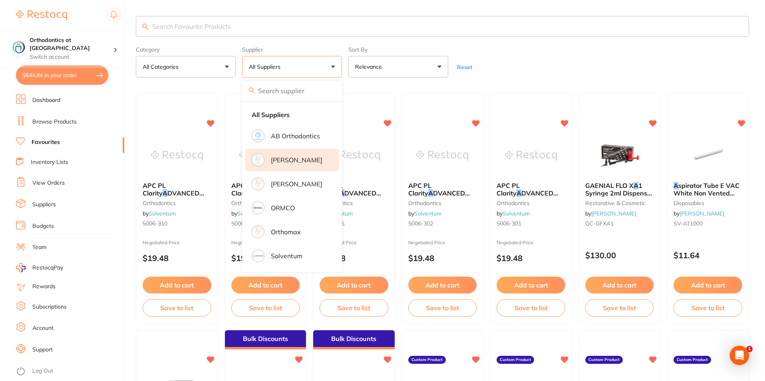
click at [266, 159] on li "[PERSON_NAME]" at bounding box center [292, 160] width 94 height 22
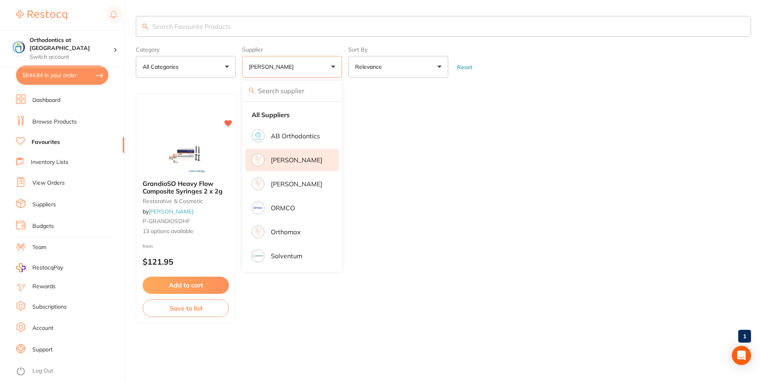
click at [495, 96] on ul "GrandioSO Heavy Flow Composite Syringes 2 x 2g restorative & cosmetic by Adam D…" at bounding box center [443, 209] width 615 height 230
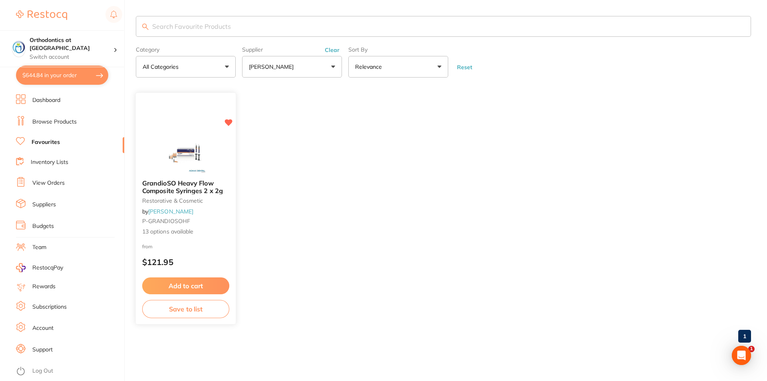
click at [193, 288] on button "Add to cart" at bounding box center [185, 285] width 87 height 17
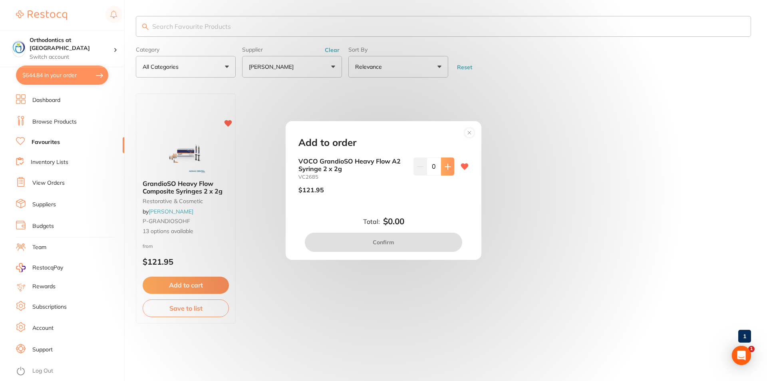
click at [445, 164] on icon at bounding box center [448, 166] width 6 height 6
type input "1"
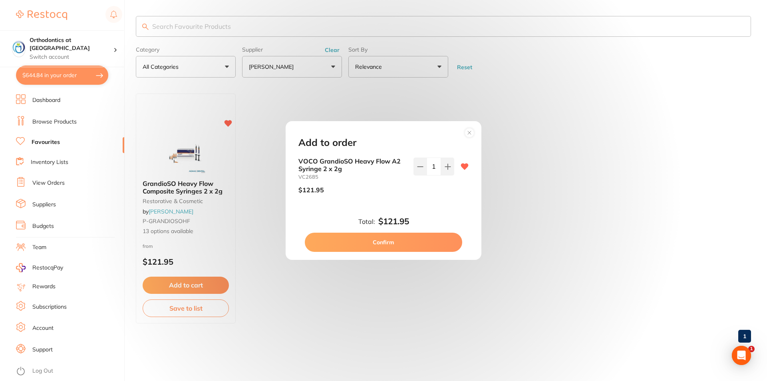
click at [387, 241] on button "Confirm" at bounding box center [383, 242] width 157 height 19
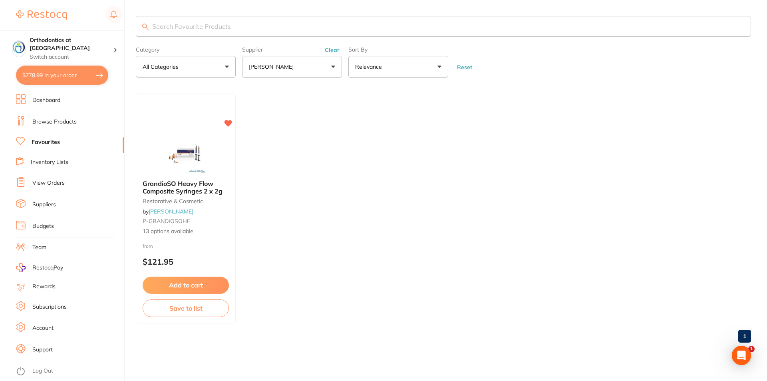
click at [54, 123] on link "Browse Products" at bounding box center [54, 122] width 44 height 8
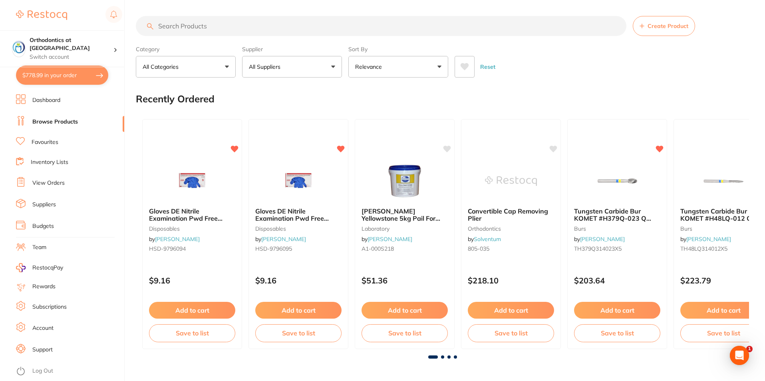
click at [334, 66] on button "All Suppliers" at bounding box center [292, 67] width 100 height 22
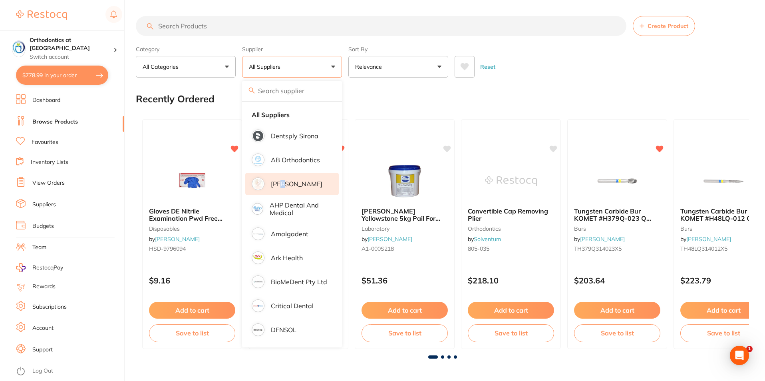
click at [286, 181] on p "[PERSON_NAME]" at bounding box center [297, 183] width 52 height 7
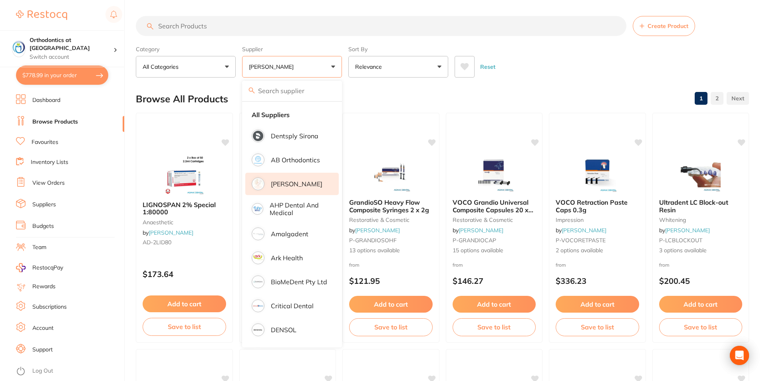
click at [501, 69] on div "Reset" at bounding box center [599, 64] width 288 height 28
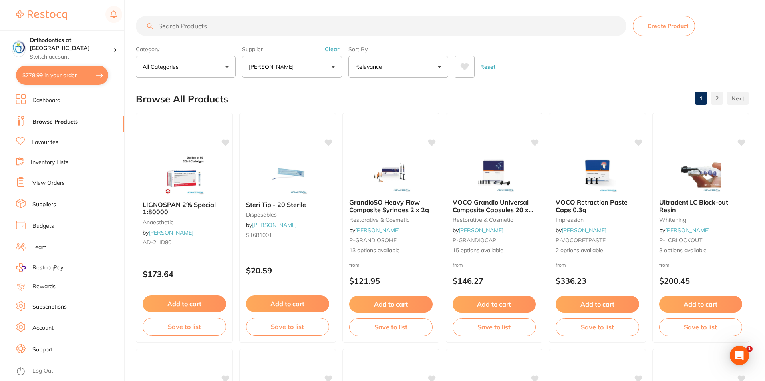
click at [194, 24] on input "search" at bounding box center [381, 26] width 491 height 20
type input "d"
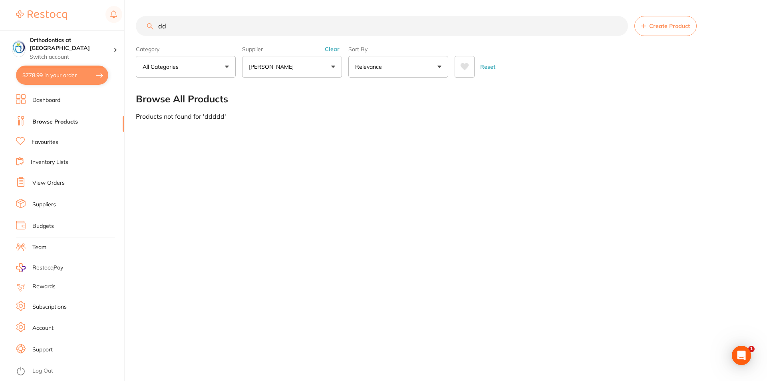
type input "d"
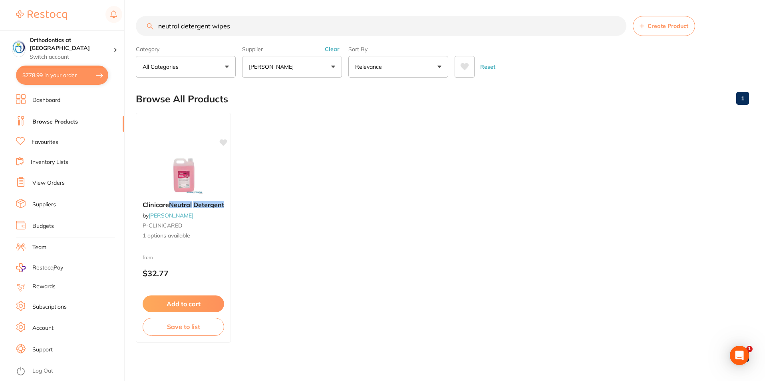
type input "neutral detergent wipes"
click at [335, 66] on button "[PERSON_NAME]" at bounding box center [292, 67] width 100 height 22
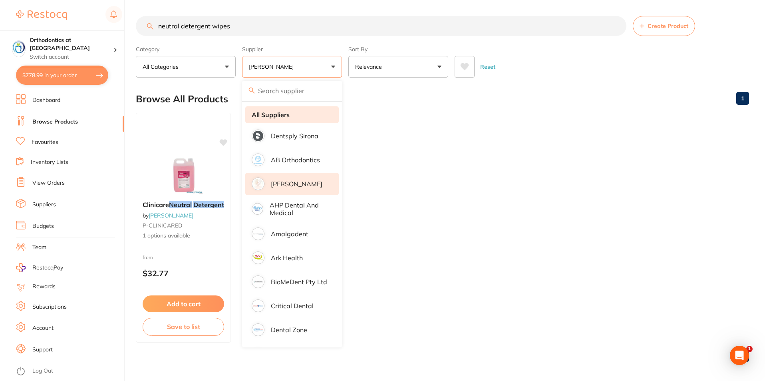
click at [272, 113] on strong "All Suppliers" at bounding box center [271, 114] width 38 height 7
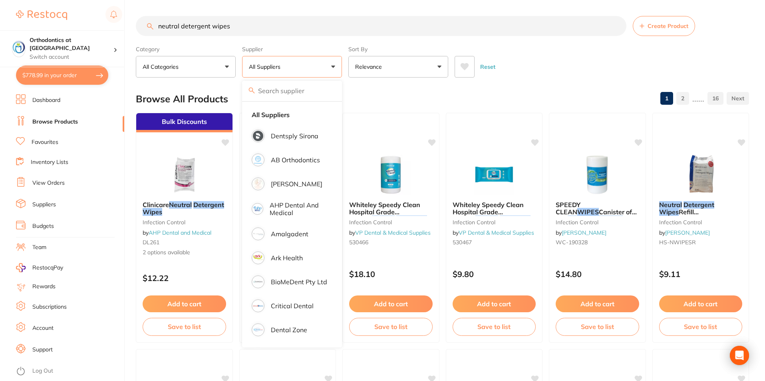
click at [550, 67] on div "Reset" at bounding box center [599, 64] width 288 height 28
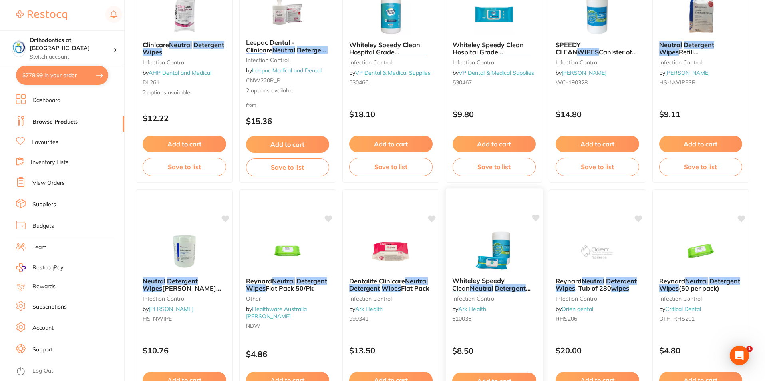
scroll to position [120, 0]
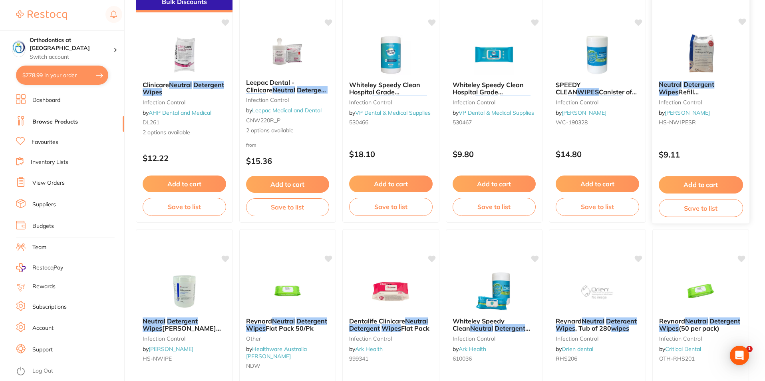
click at [702, 179] on button "Add to cart" at bounding box center [701, 184] width 84 height 17
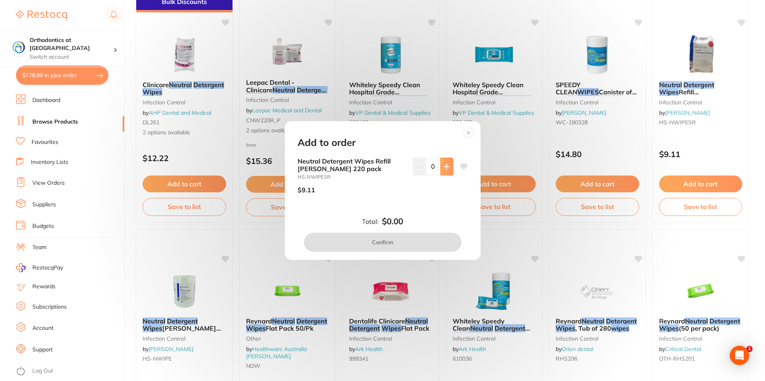
scroll to position [0, 0]
click at [448, 166] on button at bounding box center [446, 166] width 13 height 18
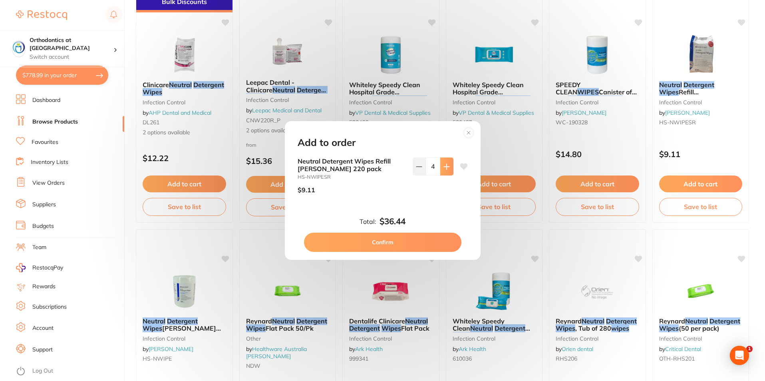
click at [448, 166] on button at bounding box center [446, 166] width 13 height 18
click at [448, 166] on icon at bounding box center [446, 166] width 5 height 5
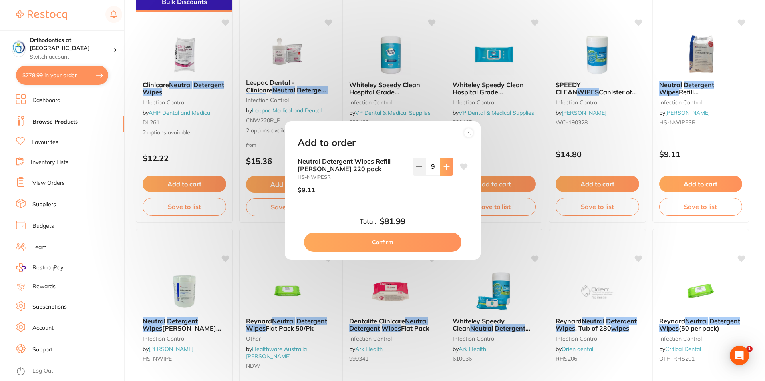
click at [448, 166] on icon at bounding box center [446, 166] width 5 height 5
click at [416, 168] on icon at bounding box center [419, 166] width 6 height 6
type input "10"
click at [402, 241] on button "Confirm" at bounding box center [382, 242] width 157 height 19
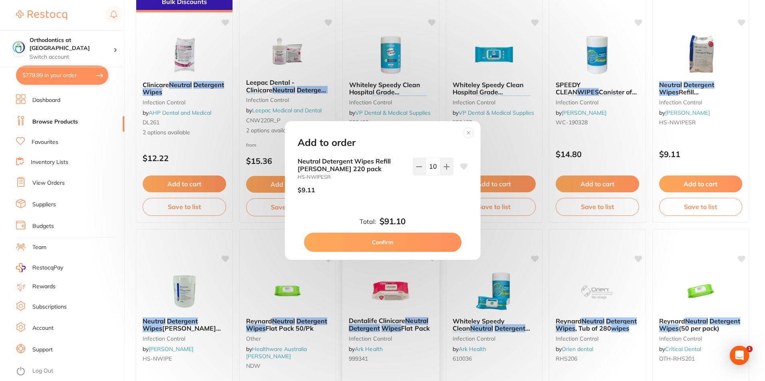
checkbox input "false"
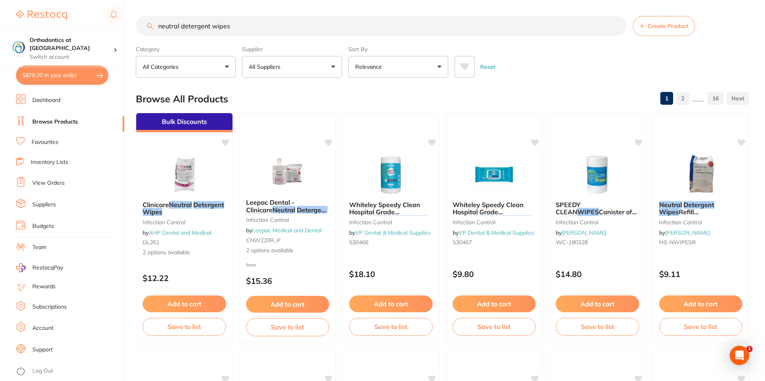
drag, startPoint x: 232, startPoint y: 26, endPoint x: 159, endPoint y: 25, distance: 73.1
click at [159, 25] on input "neutral detergent wipes" at bounding box center [381, 26] width 491 height 20
click at [497, 52] on div "Reset" at bounding box center [599, 64] width 288 height 28
click at [574, 64] on div "Reset" at bounding box center [599, 64] width 288 height 28
click at [85, 73] on button "$879.20 in your order" at bounding box center [62, 75] width 92 height 19
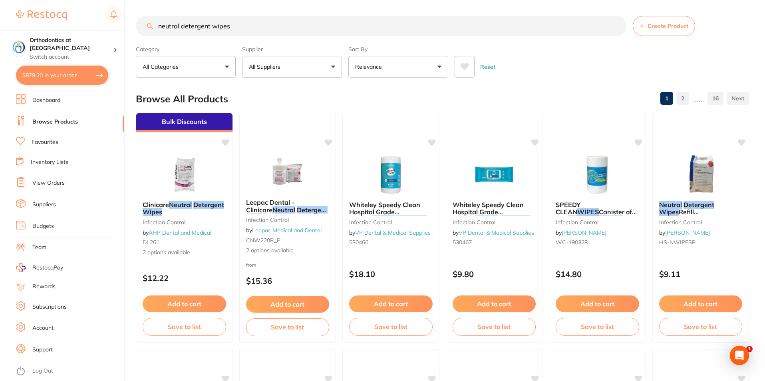
checkbox input "true"
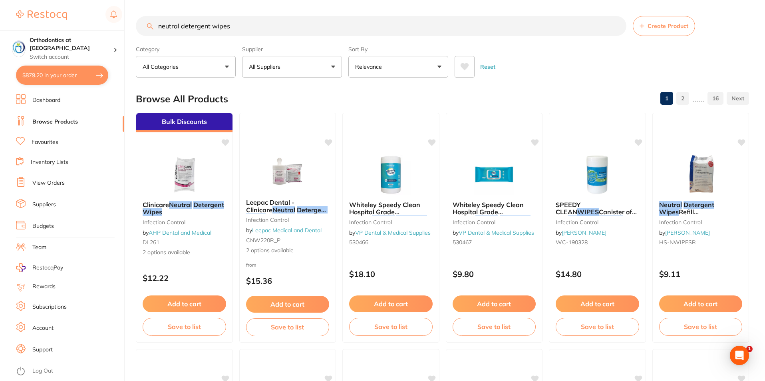
checkbox input "true"
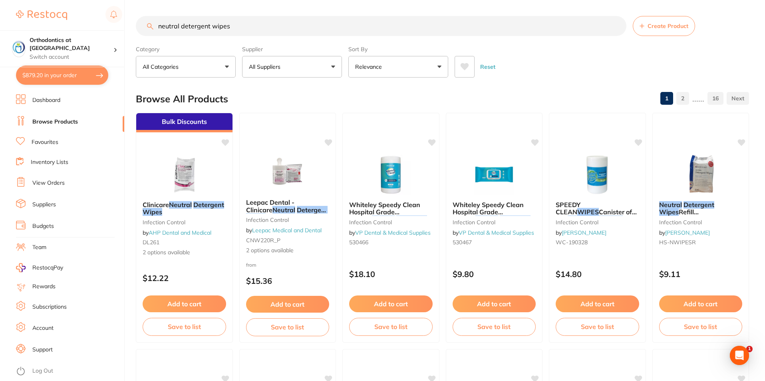
checkbox input "true"
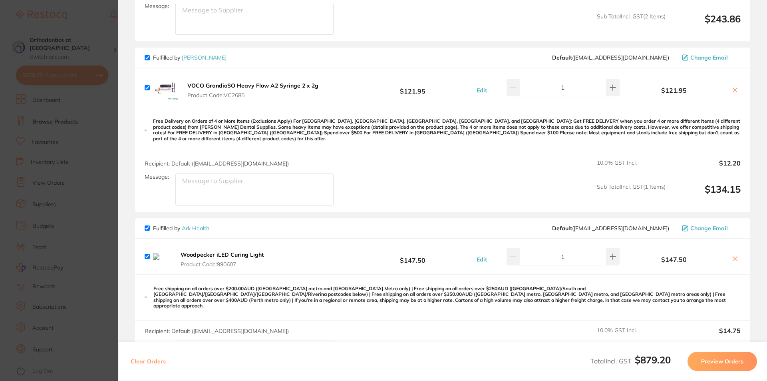
scroll to position [305, 0]
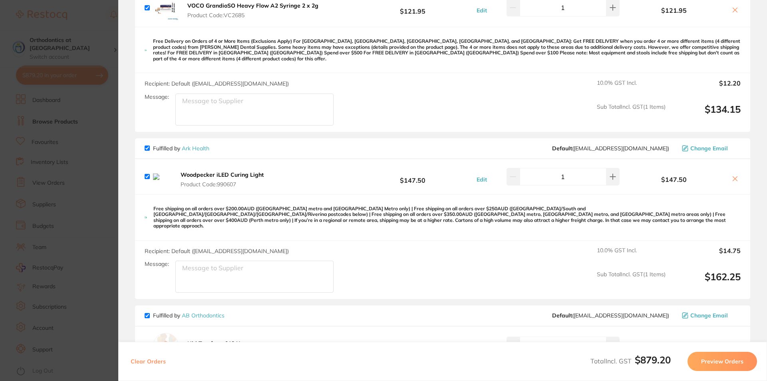
click at [732, 175] on icon at bounding box center [735, 178] width 6 height 6
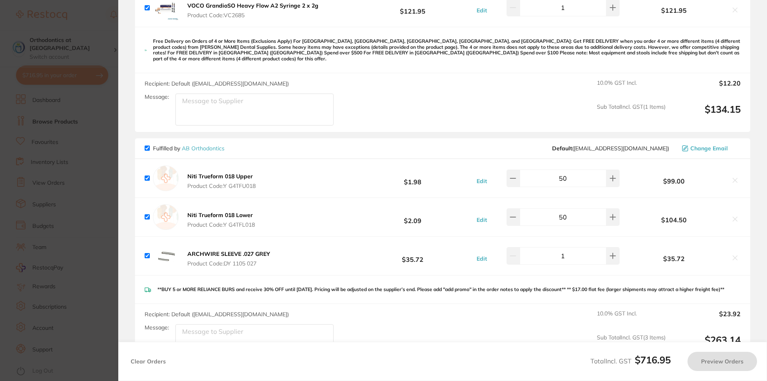
checkbox input "true"
click at [98, 12] on section "Update RRP Set your pre negotiated price for this item. Item Agreed RRP (excl. …" at bounding box center [383, 190] width 767 height 381
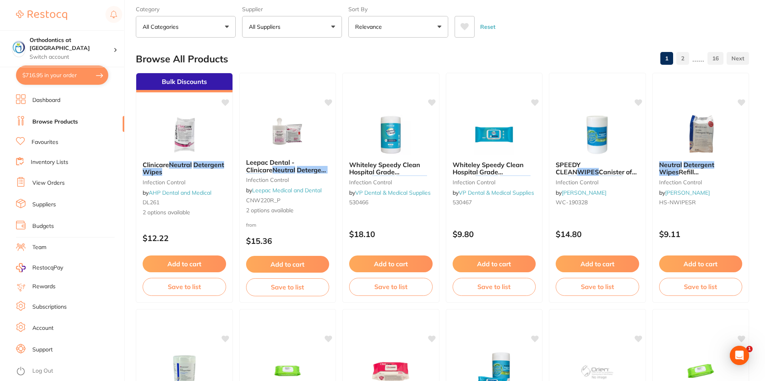
scroll to position [0, 0]
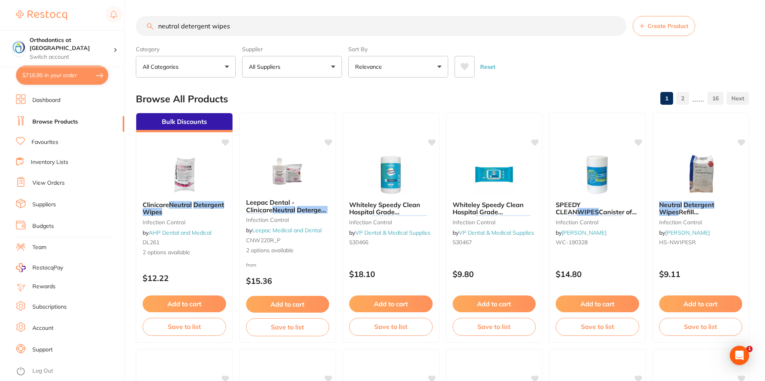
drag, startPoint x: 235, startPoint y: 26, endPoint x: 158, endPoint y: 24, distance: 77.2
click at [158, 24] on input "neutral detergent wipes" at bounding box center [381, 26] width 491 height 20
click at [333, 67] on button "All Suppliers" at bounding box center [292, 67] width 100 height 22
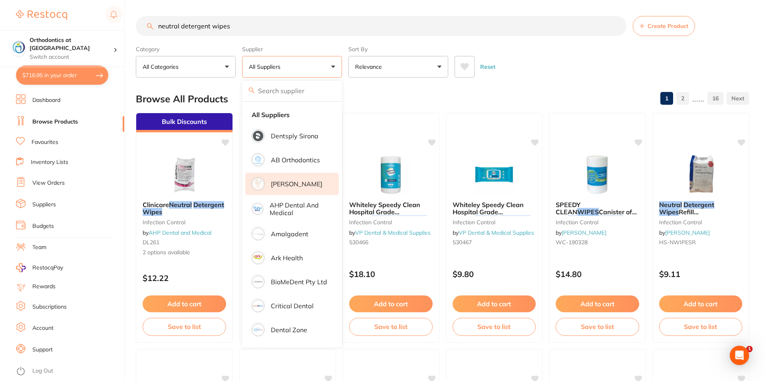
click at [278, 183] on p "[PERSON_NAME]" at bounding box center [297, 183] width 52 height 7
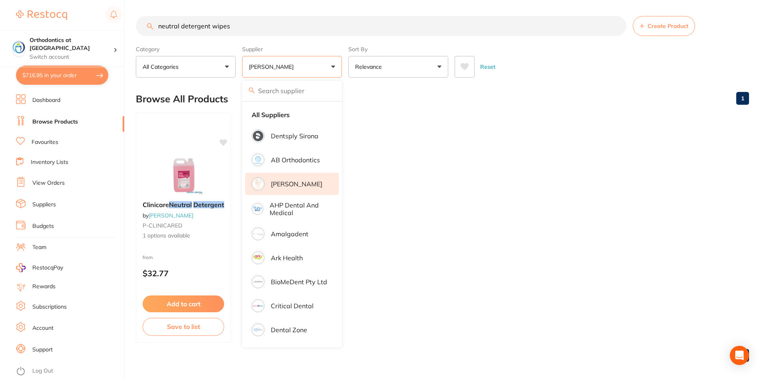
click at [231, 29] on input "neutral detergent wipes" at bounding box center [381, 26] width 491 height 20
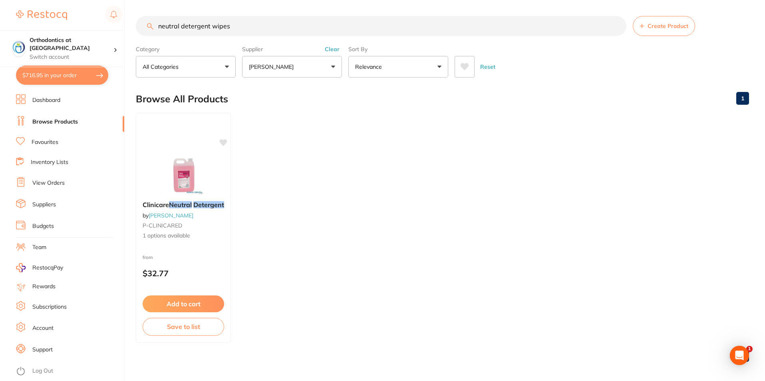
drag, startPoint x: 233, startPoint y: 24, endPoint x: 152, endPoint y: 14, distance: 81.7
click at [157, 18] on input "neutral detergent wipes" at bounding box center [381, 26] width 491 height 20
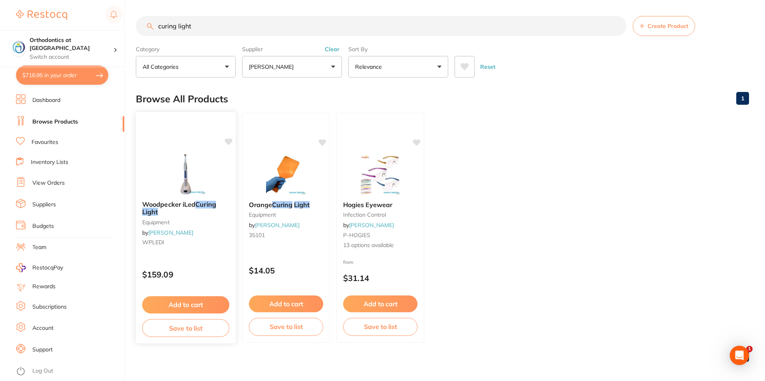
type input "curing light"
click at [199, 299] on button "Add to cart" at bounding box center [185, 304] width 87 height 17
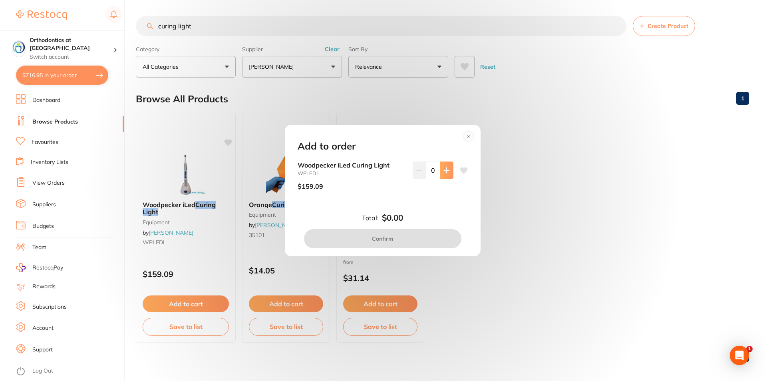
click at [446, 171] on icon at bounding box center [447, 170] width 6 height 6
type input "1"
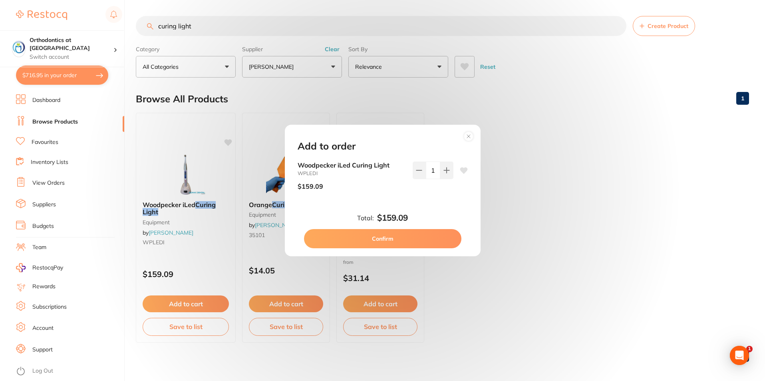
drag, startPoint x: 395, startPoint y: 238, endPoint x: 414, endPoint y: 234, distance: 19.7
click at [395, 238] on button "Confirm" at bounding box center [382, 238] width 157 height 19
checkbox input "false"
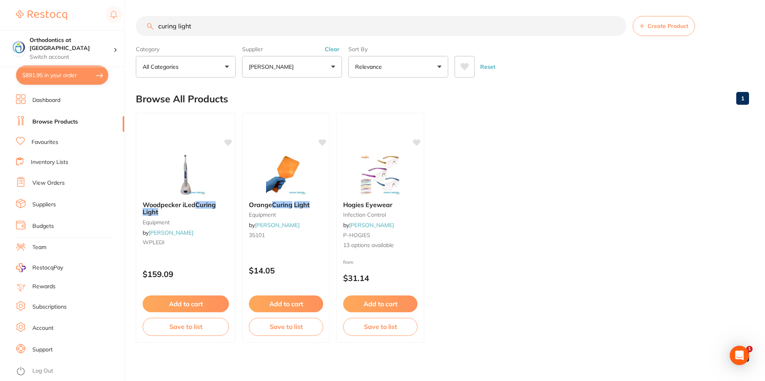
click at [378, 298] on button "Add to cart" at bounding box center [380, 303] width 74 height 17
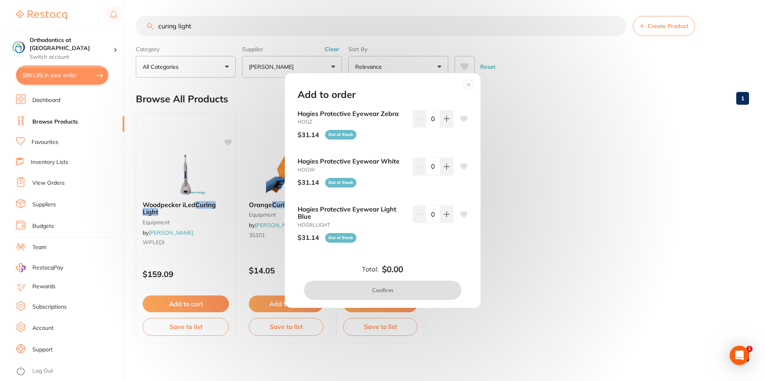
click at [468, 83] on circle at bounding box center [468, 84] width 9 height 9
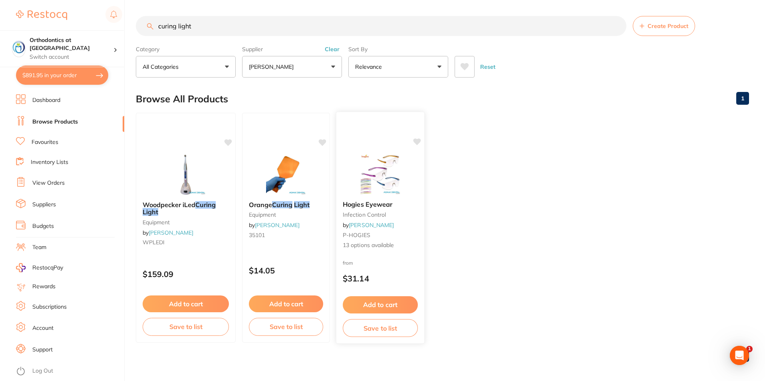
click at [384, 245] on span "13 options available" at bounding box center [380, 245] width 75 height 8
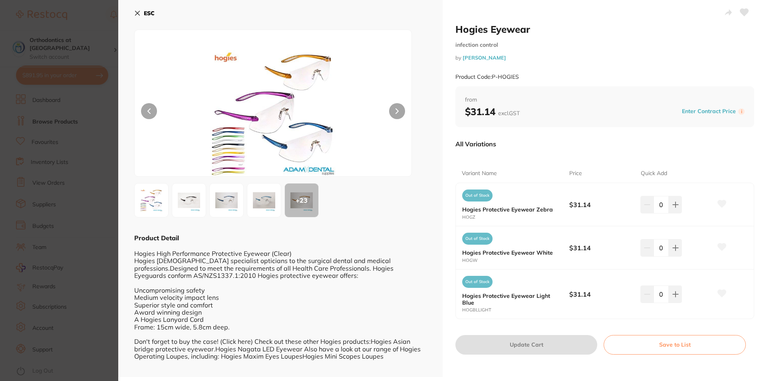
click at [136, 13] on icon at bounding box center [137, 13] width 6 height 6
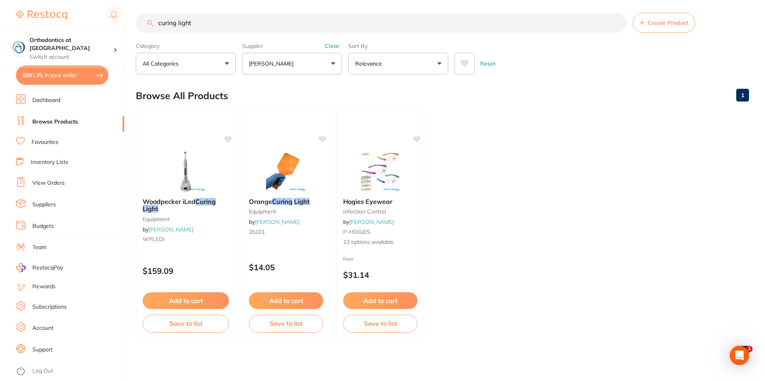
drag, startPoint x: 194, startPoint y: 27, endPoint x: 156, endPoint y: 22, distance: 37.9
click at [156, 22] on input "curing light" at bounding box center [381, 23] width 491 height 20
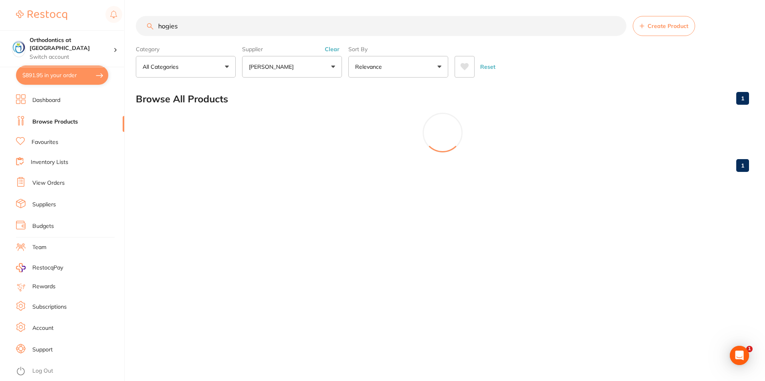
scroll to position [0, 0]
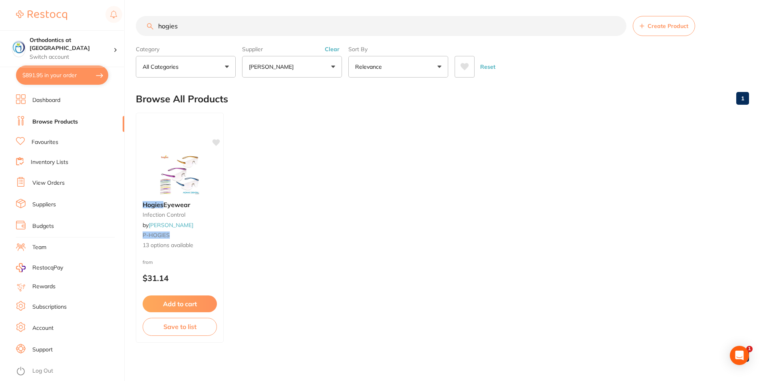
type input "hogies"
click at [334, 68] on button "[PERSON_NAME]" at bounding box center [292, 67] width 100 height 22
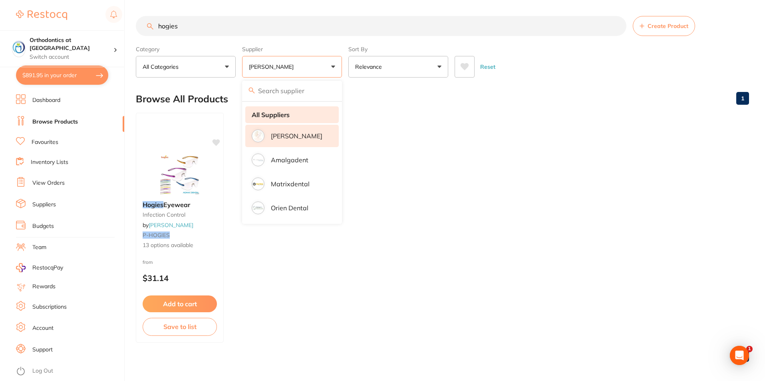
click at [288, 115] on strong "All Suppliers" at bounding box center [271, 114] width 38 height 7
